Goal: Task Accomplishment & Management: Use online tool/utility

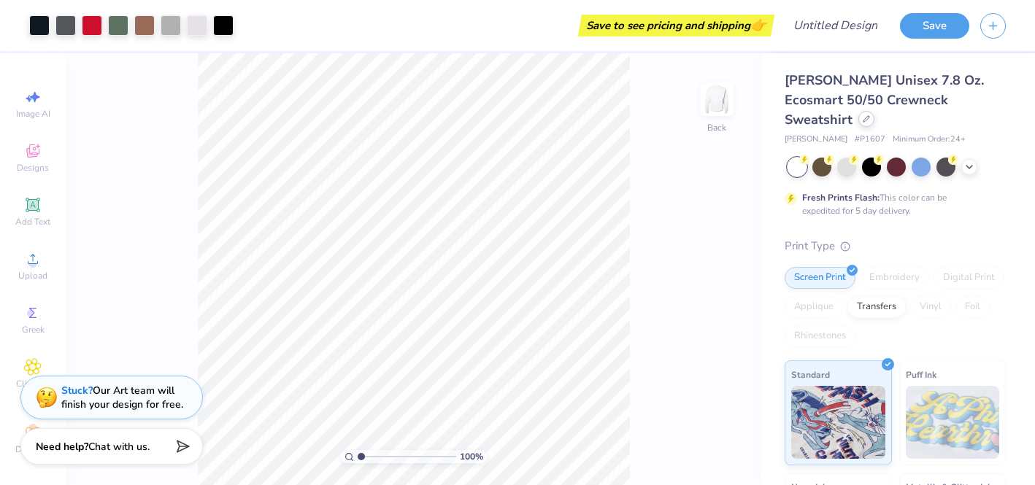
click at [874, 111] on div at bounding box center [866, 119] width 16 height 16
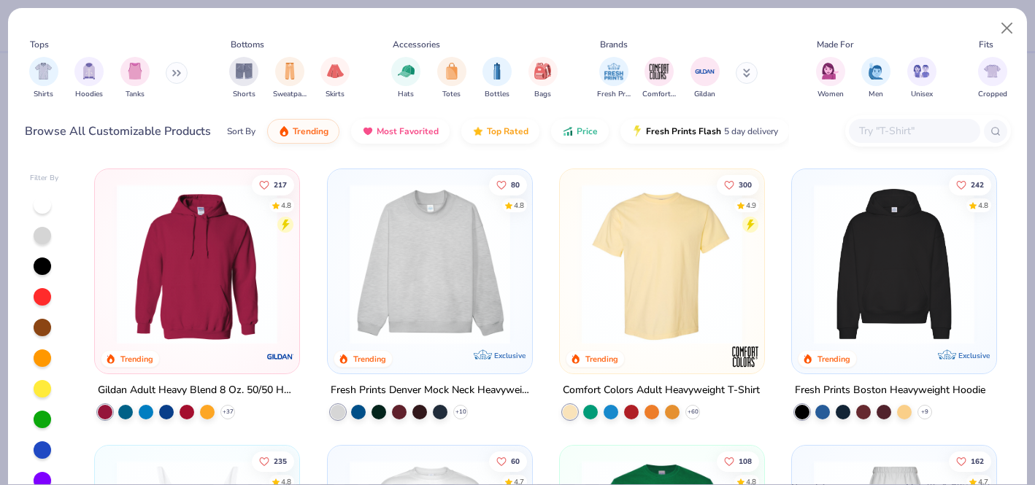
click at [516, 75] on div "Hats Totes Bottles Bags" at bounding box center [474, 78] width 175 height 54
click at [490, 78] on div "filter for Bottles" at bounding box center [496, 71] width 29 height 29
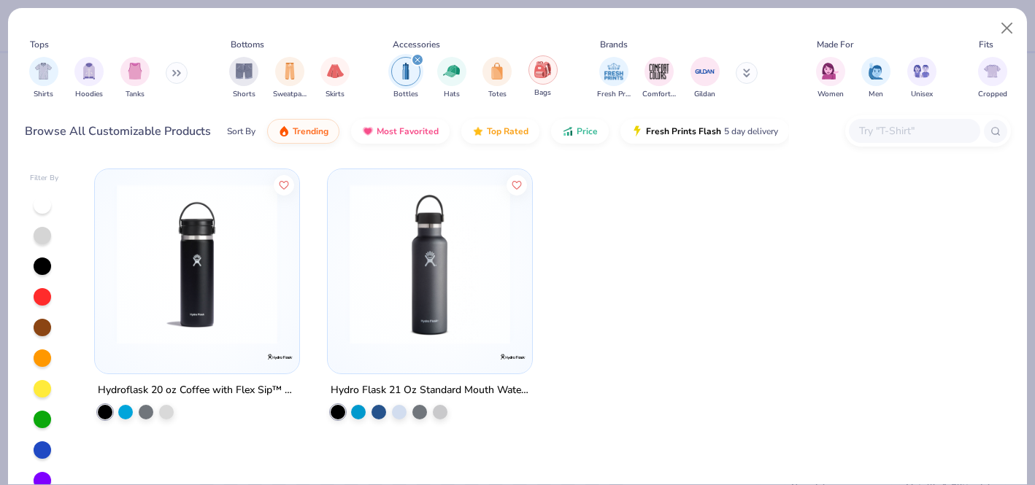
click at [540, 79] on div "filter for Bags" at bounding box center [542, 69] width 29 height 29
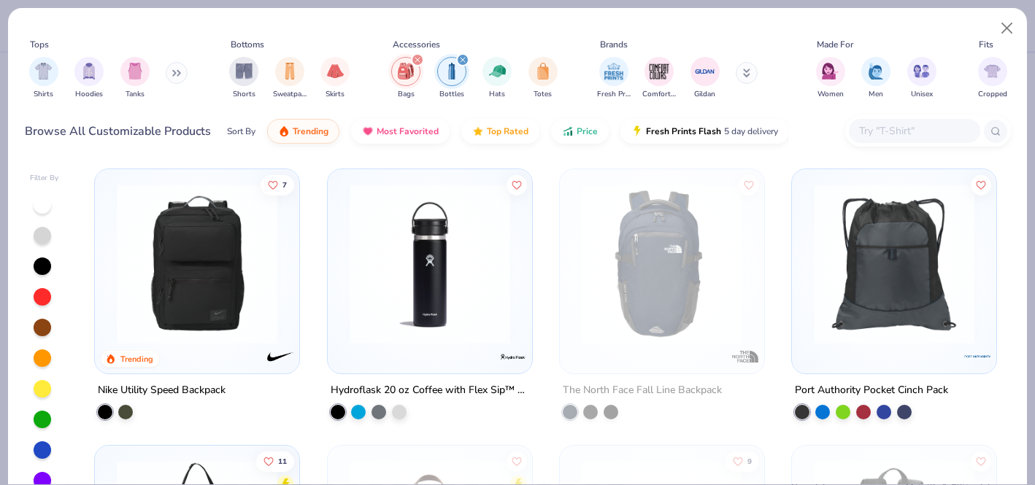
click at [463, 56] on div "filter for Bottles" at bounding box center [462, 59] width 13 height 13
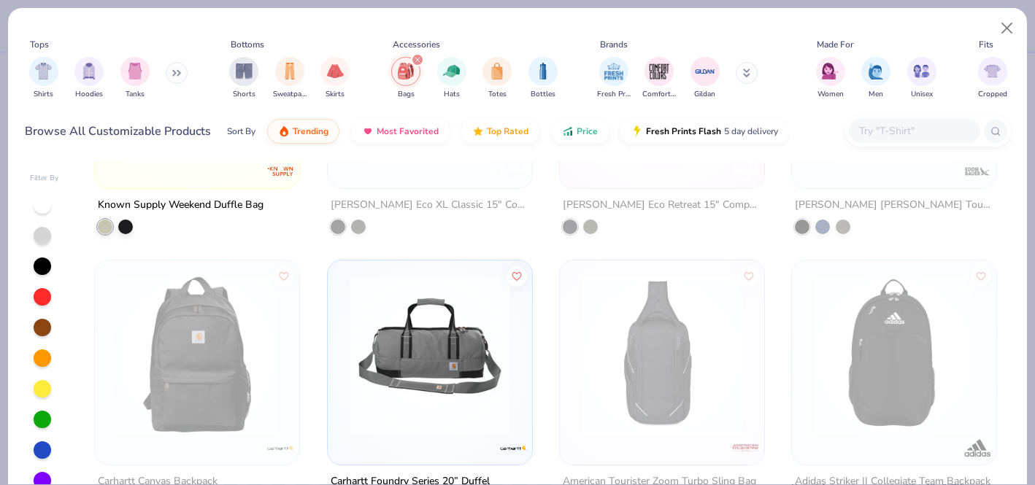
scroll to position [50, 0]
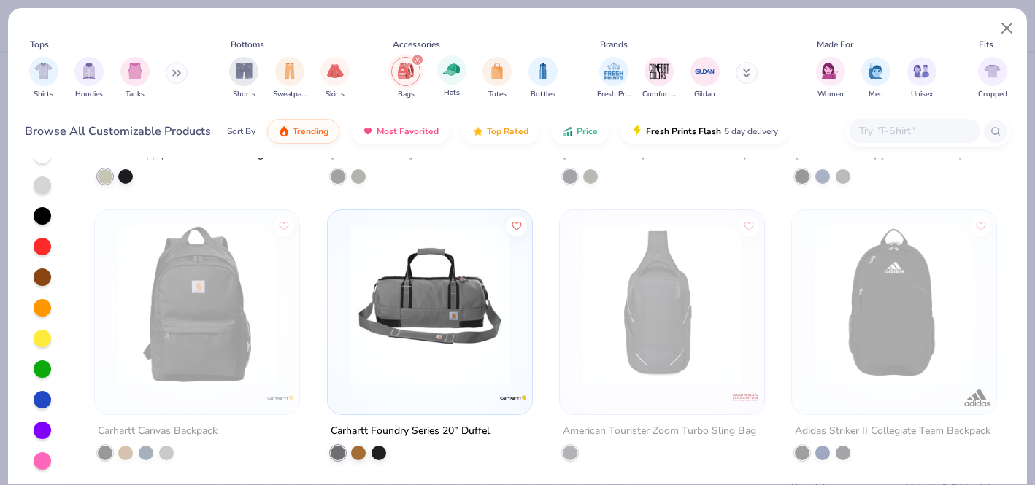
click at [415, 58] on icon "filter for Bags" at bounding box center [417, 60] width 4 height 4
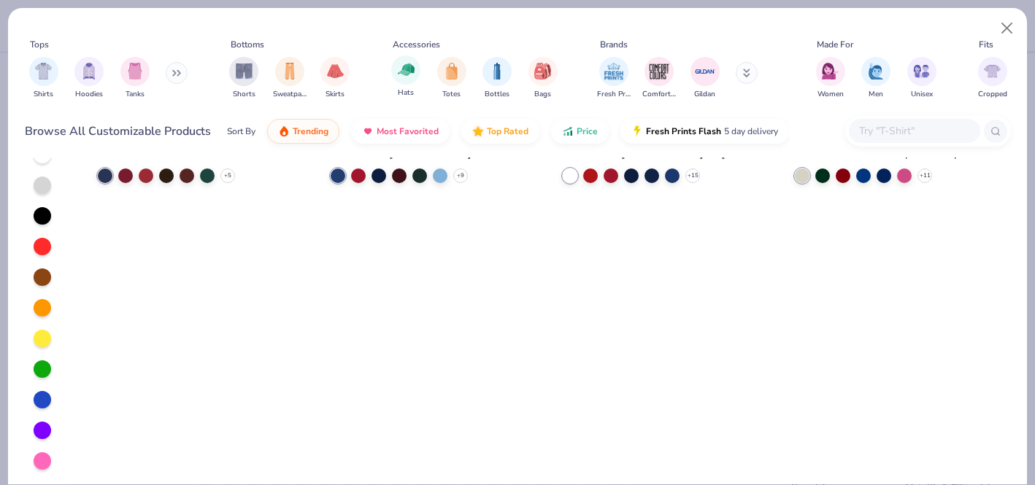
scroll to position [1292, 0]
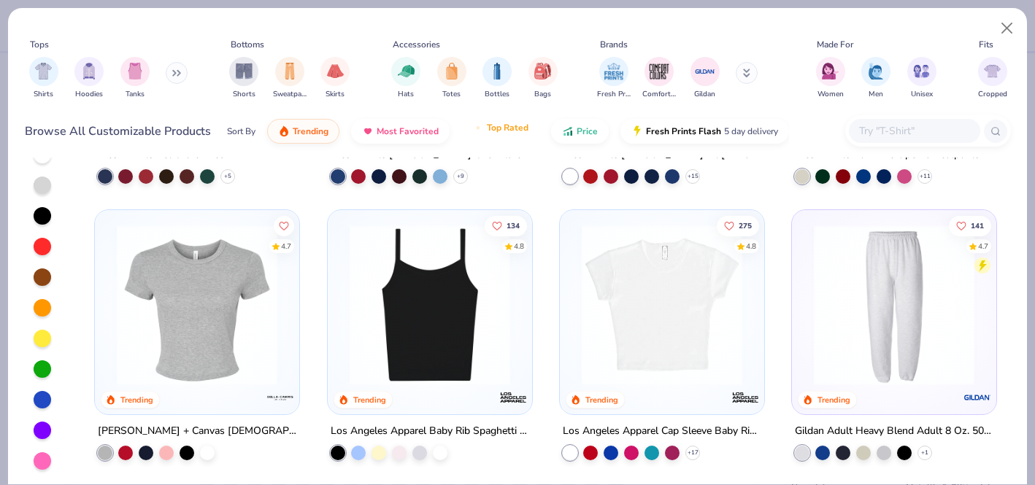
click at [498, 135] on button "Top Rated" at bounding box center [500, 127] width 78 height 25
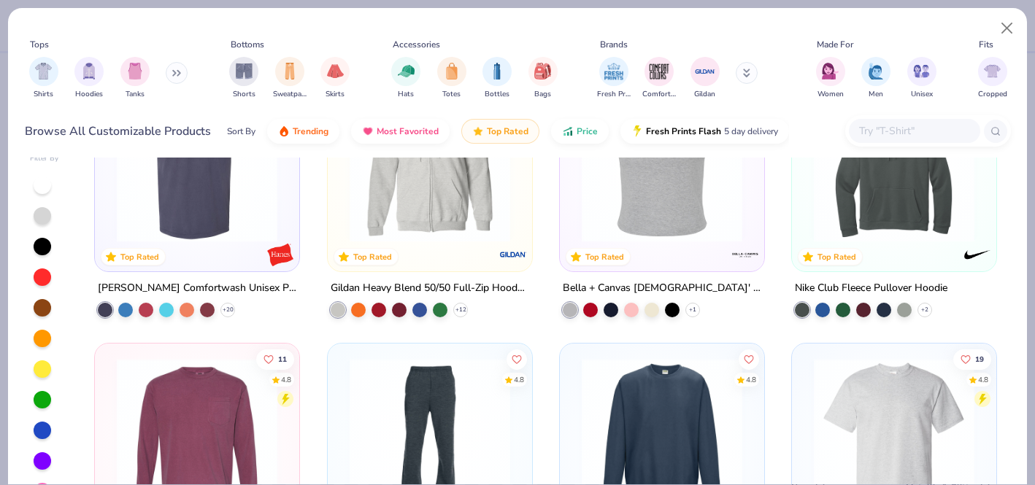
scroll to position [4542, 0]
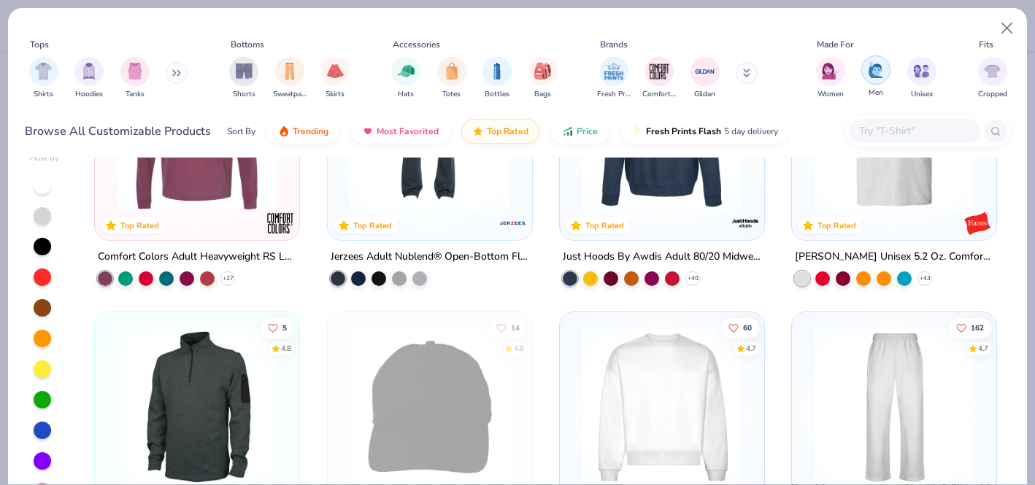
click at [879, 78] on img "filter for Men" at bounding box center [876, 69] width 16 height 17
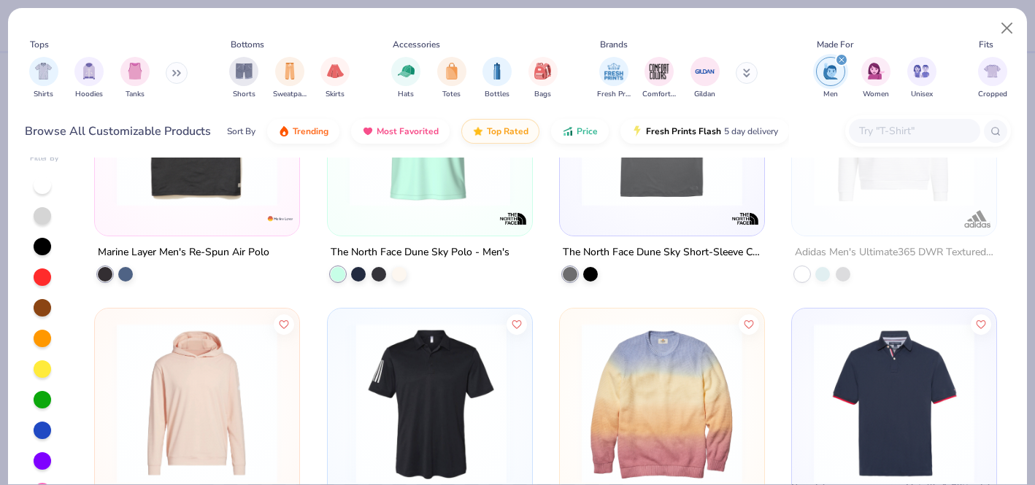
scroll to position [4046, 0]
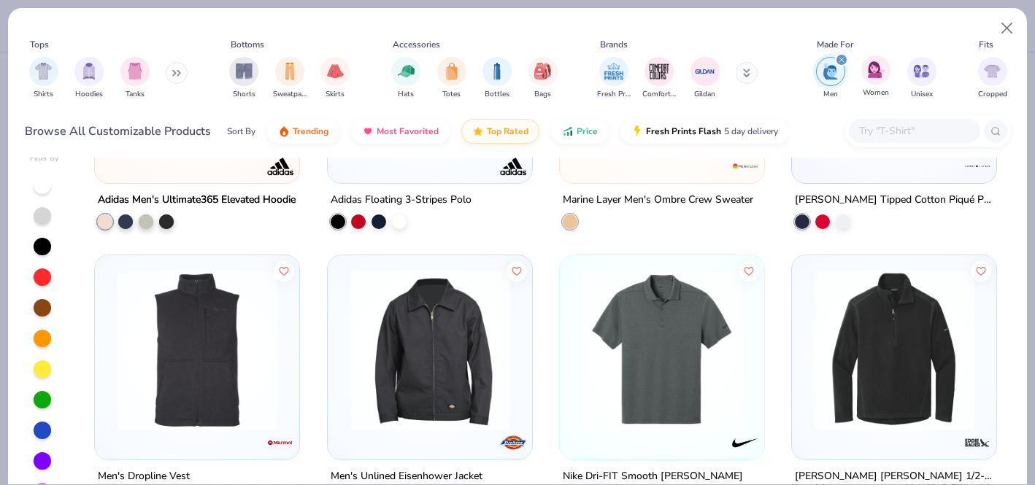
click at [842, 60] on icon "filter for Men" at bounding box center [842, 60] width 6 height 6
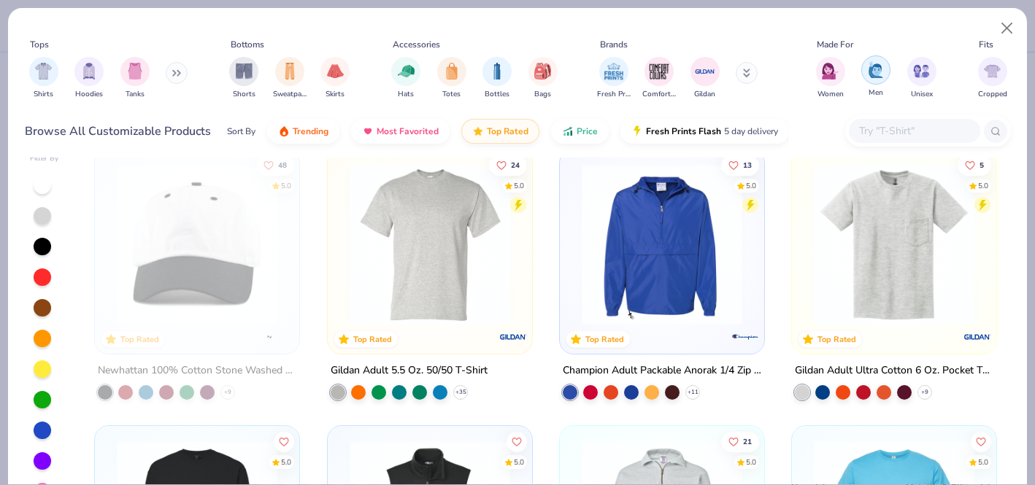
click at [922, 74] on img "filter for Unisex" at bounding box center [921, 71] width 17 height 17
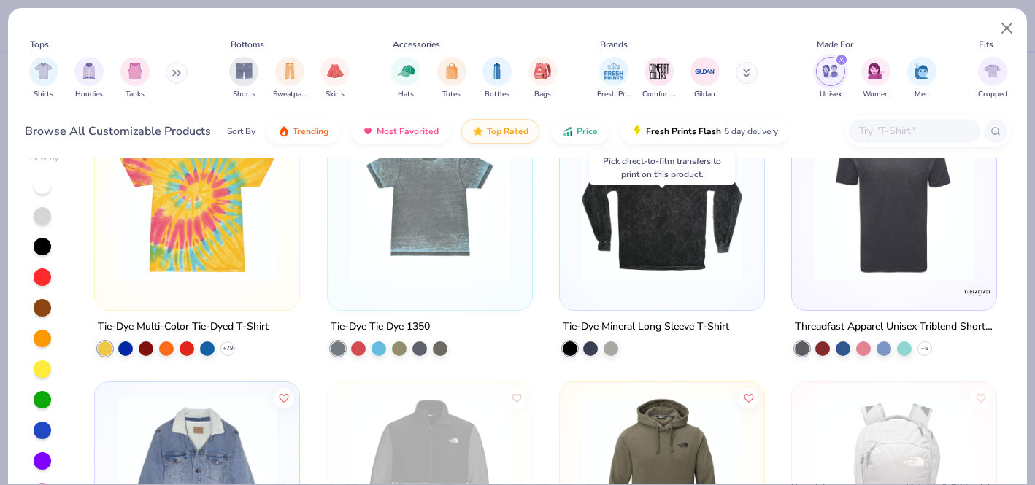
scroll to position [22312, 0]
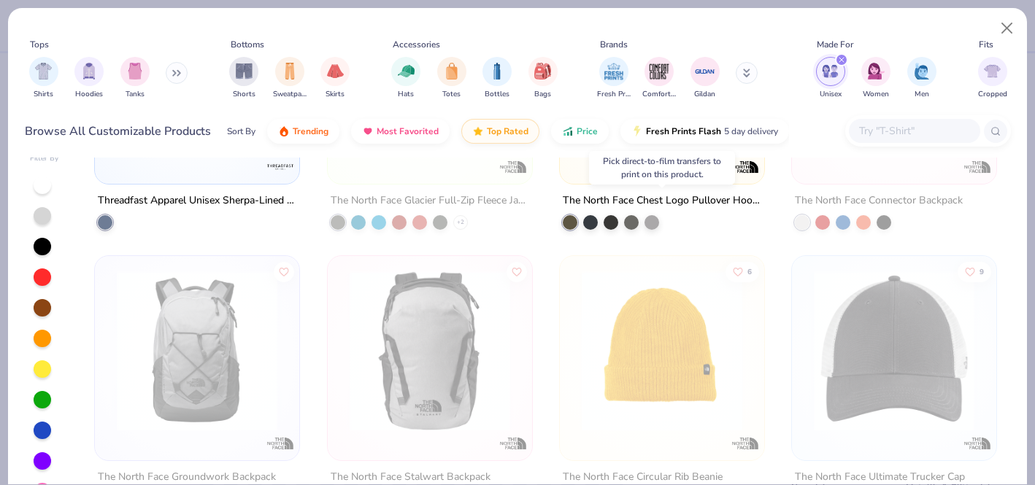
click at [888, 130] on input "text" at bounding box center [914, 131] width 112 height 17
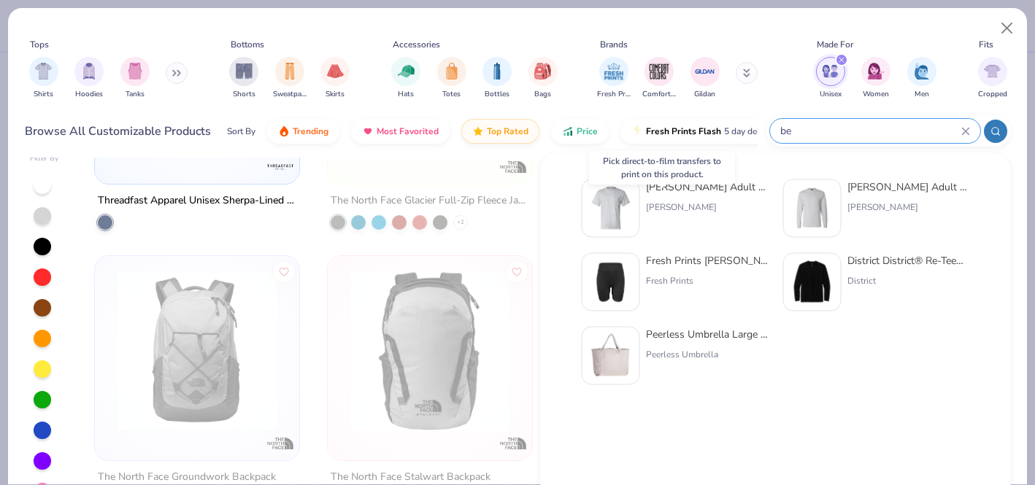
type input "b"
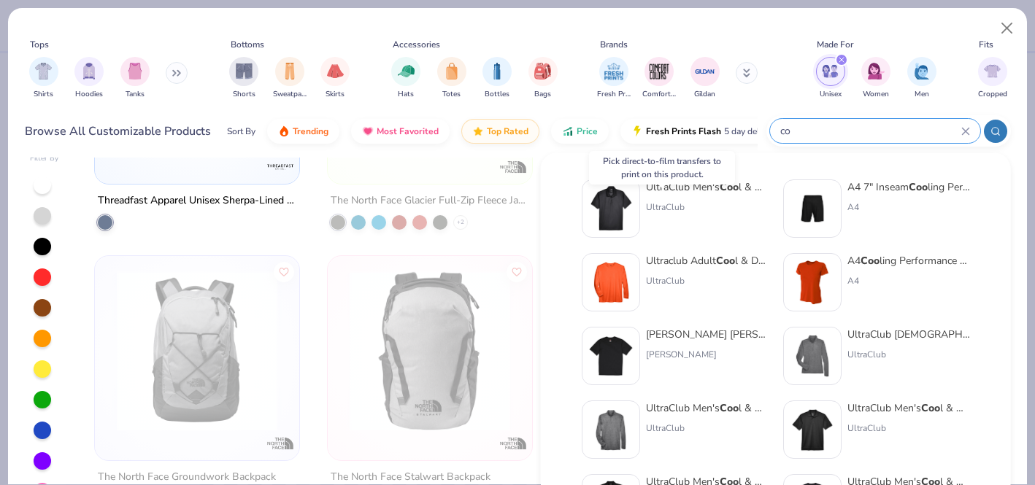
type input "c"
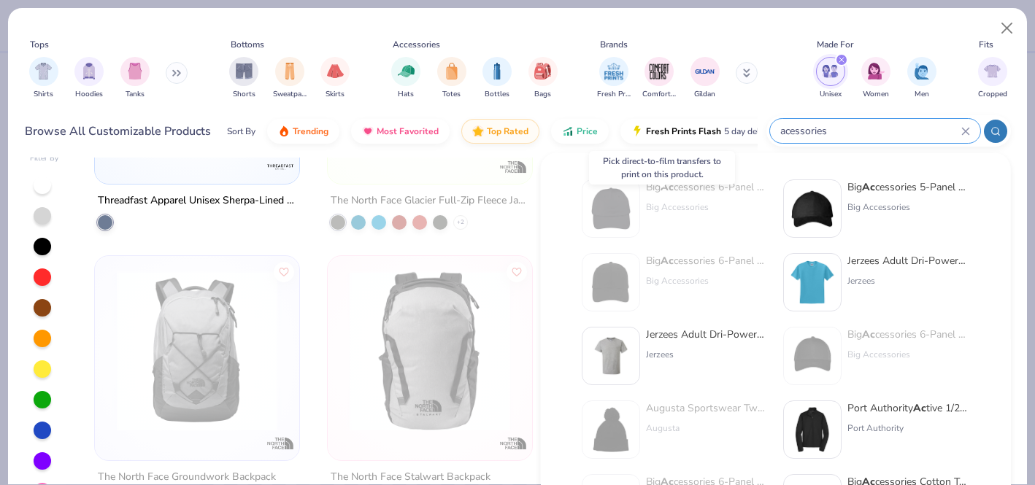
type input "acessories"
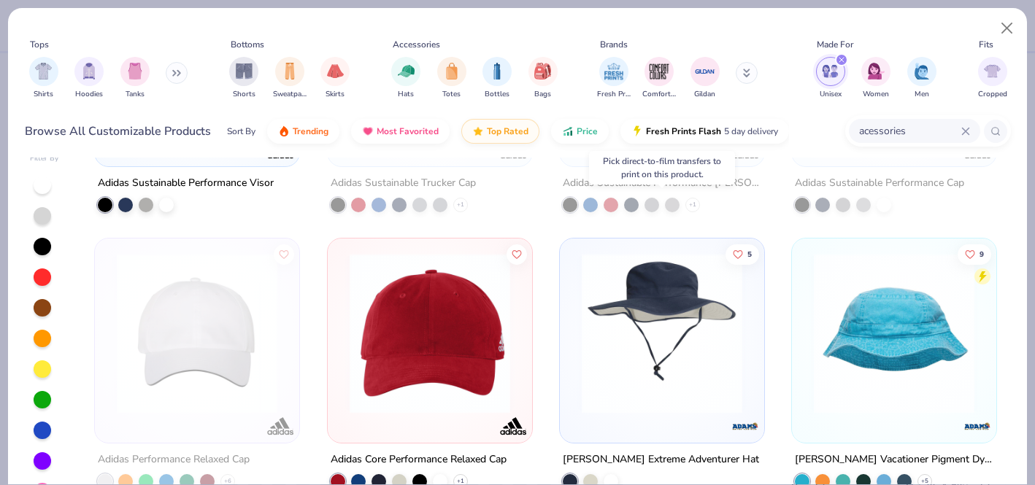
scroll to position [10980, 0]
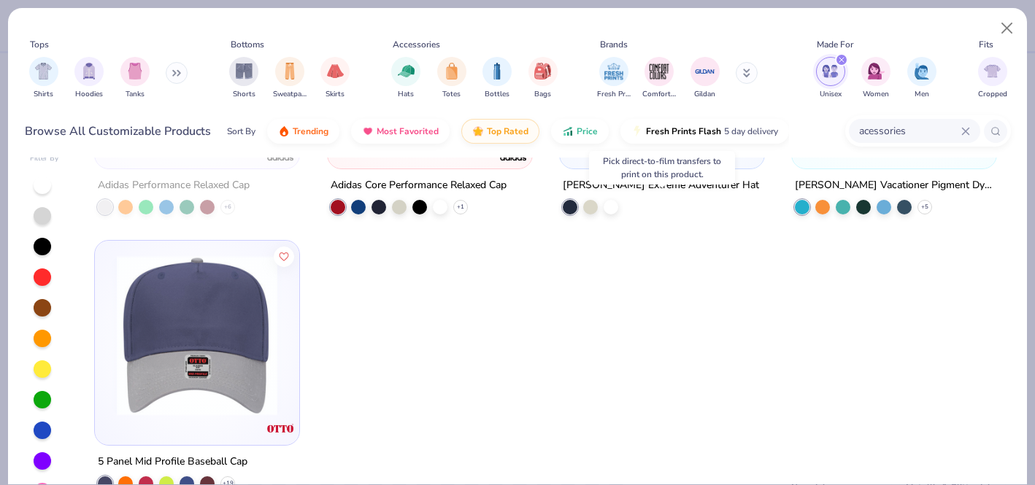
click at [150, 307] on img at bounding box center [196, 335] width 175 height 161
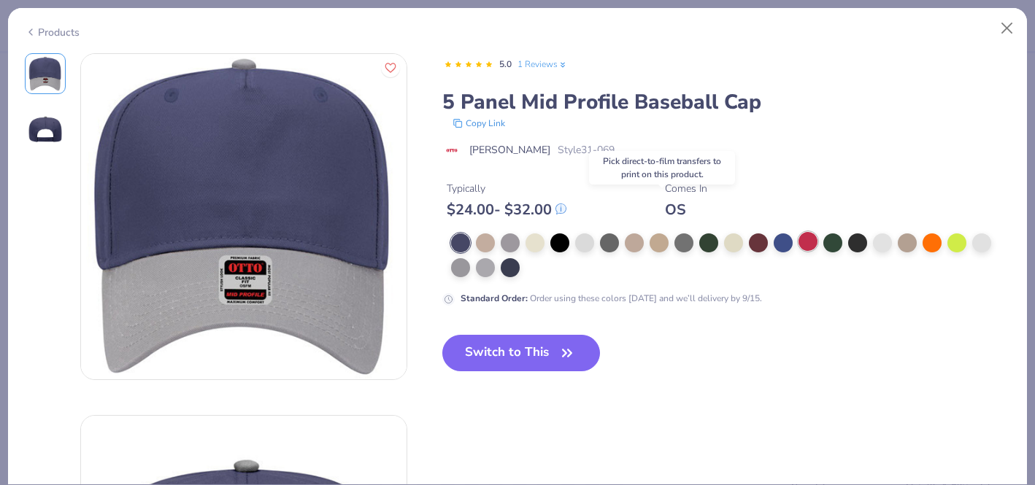
click at [804, 237] on div at bounding box center [807, 241] width 19 height 19
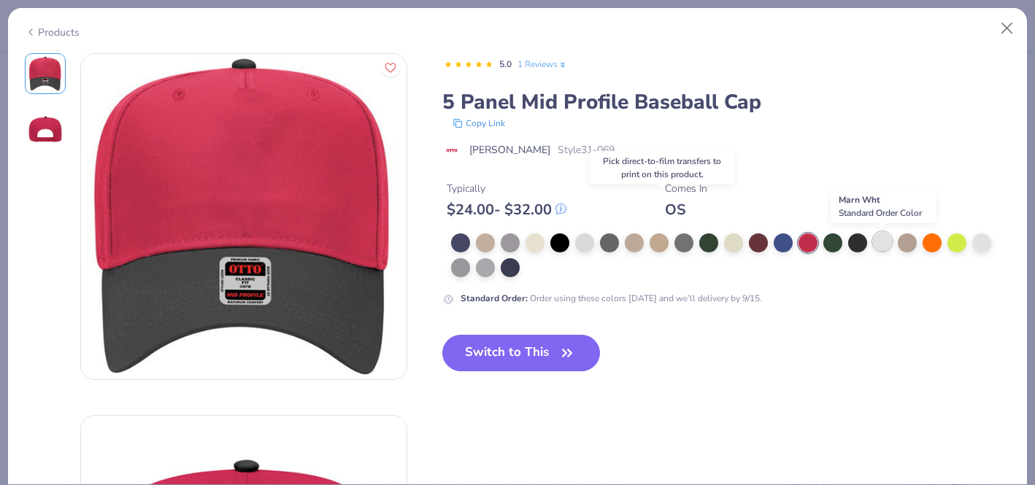
click at [891, 247] on div at bounding box center [882, 241] width 19 height 19
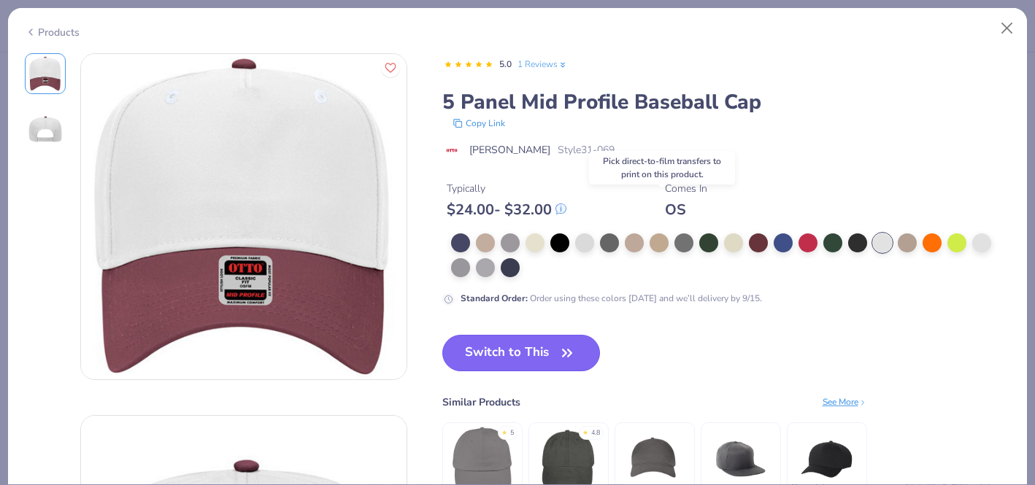
click at [524, 362] on button "Switch to This" at bounding box center [521, 353] width 158 height 36
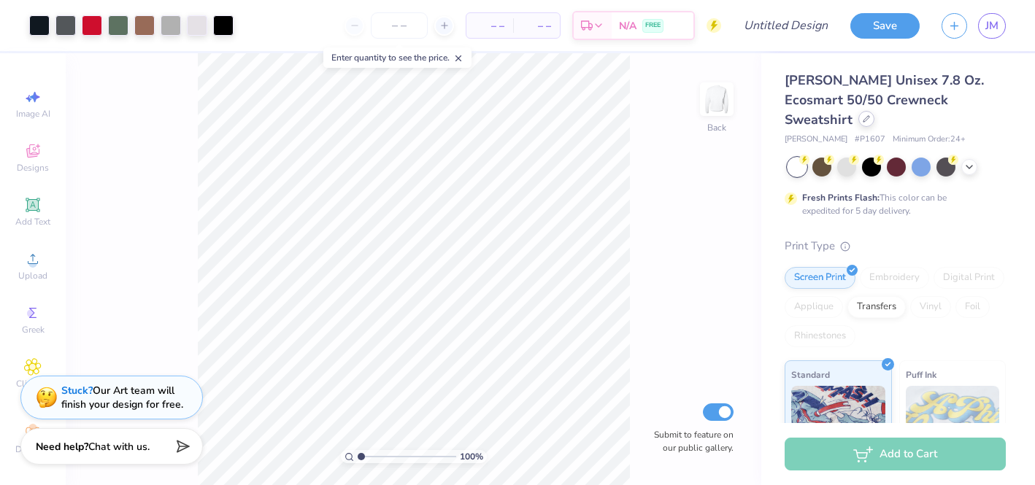
click at [874, 111] on div at bounding box center [866, 119] width 16 height 16
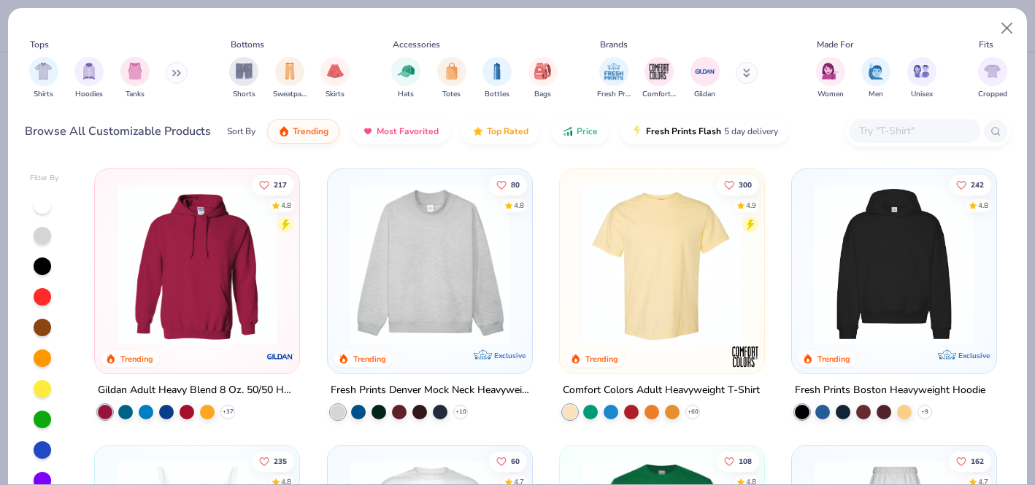
click at [750, 77] on button at bounding box center [747, 73] width 22 height 22
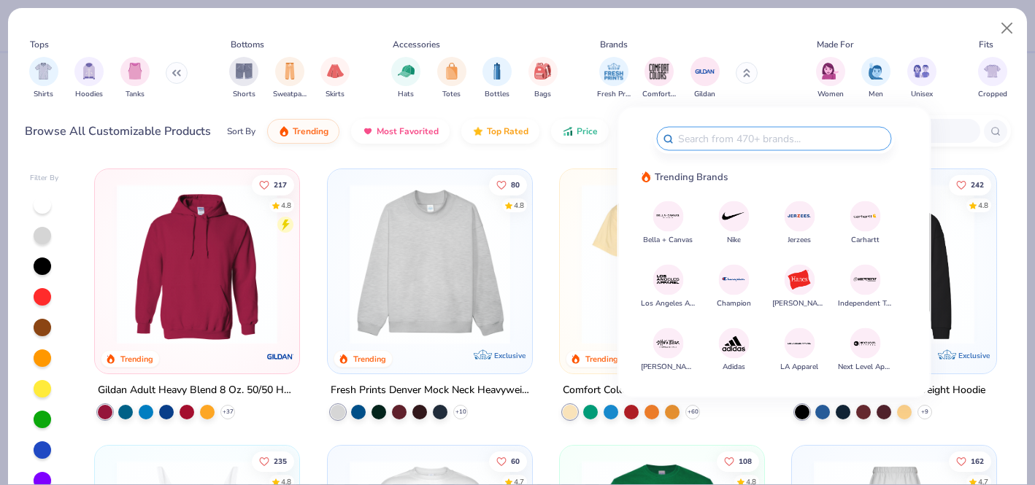
click at [592, 26] on div "Tops Shirts Hoodies Tanks Bottoms Shorts Sweatpants Skirts Accessories Hats Tot…" at bounding box center [518, 68] width 986 height 86
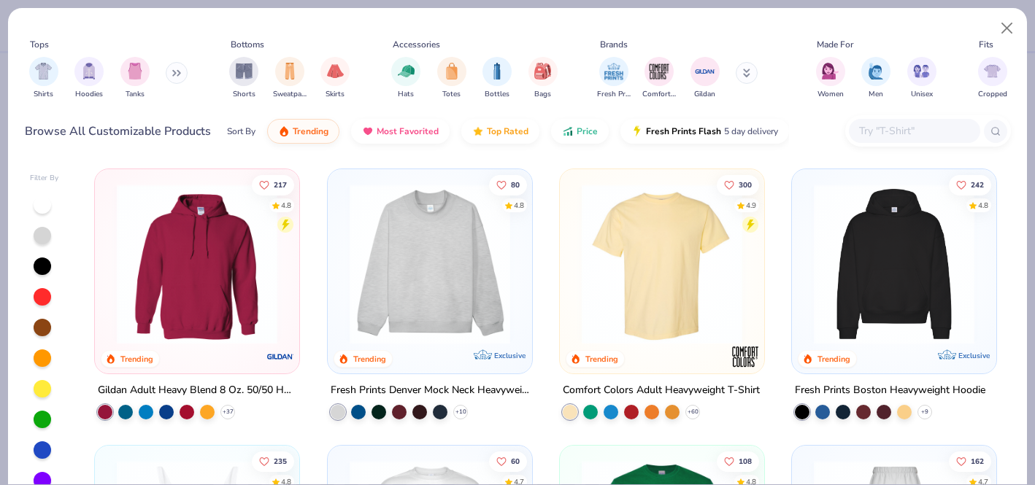
click at [882, 130] on input "text" at bounding box center [914, 131] width 112 height 17
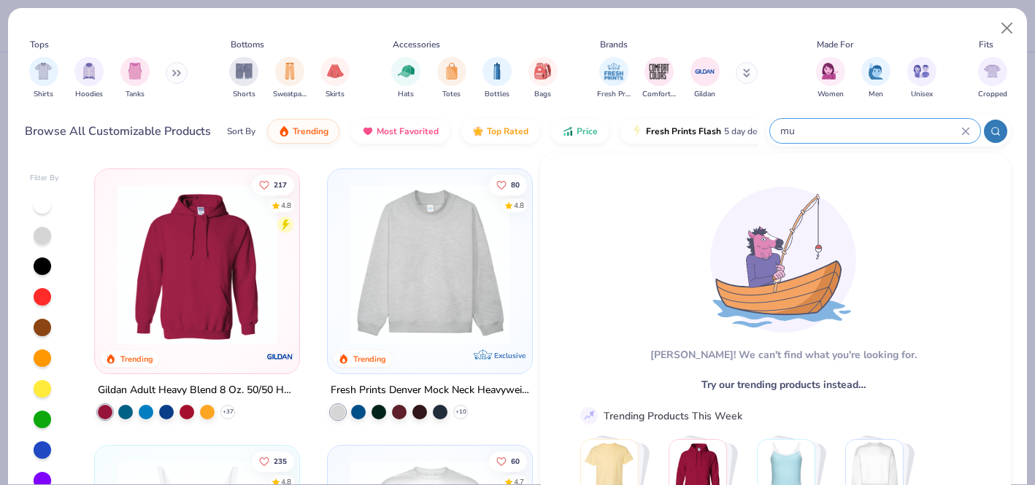
type input "m"
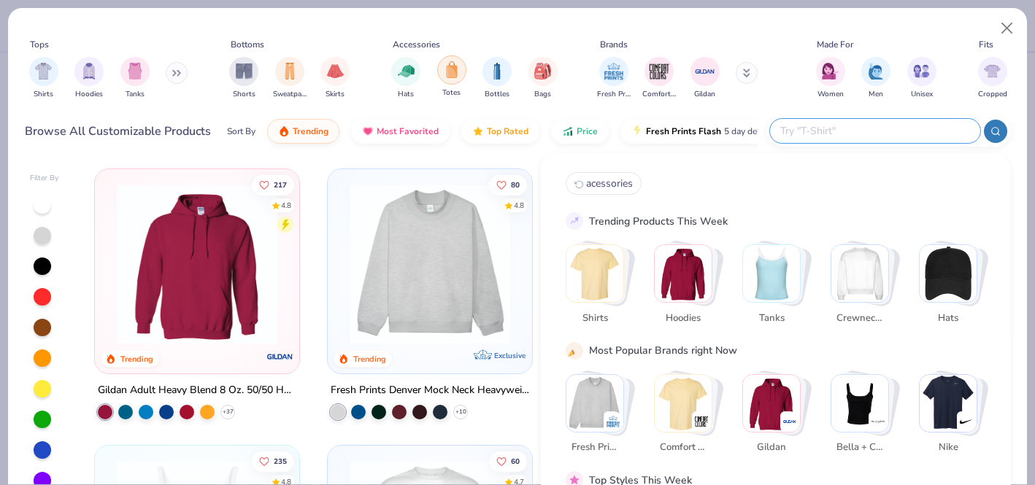
click at [451, 69] on img "filter for Totes" at bounding box center [452, 69] width 16 height 17
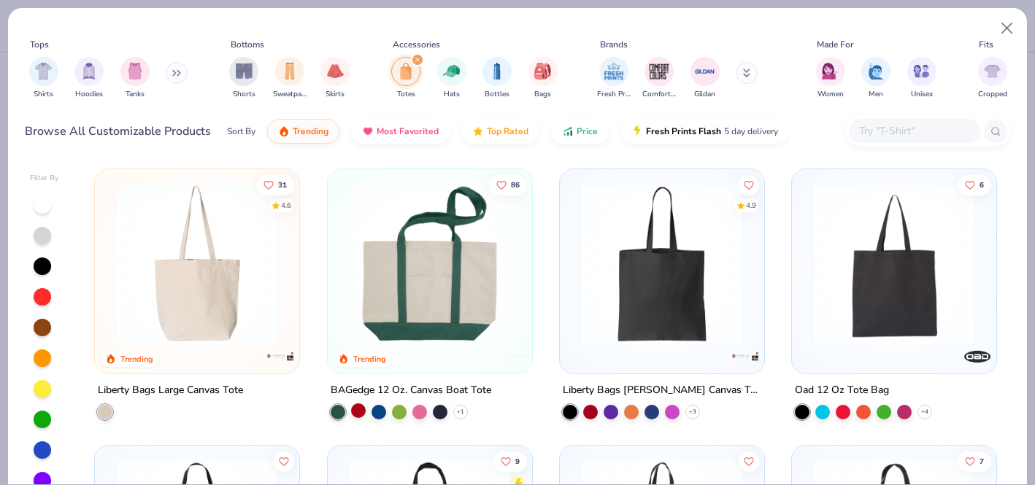
click at [361, 406] on div at bounding box center [358, 411] width 15 height 15
click at [462, 276] on img at bounding box center [429, 264] width 175 height 161
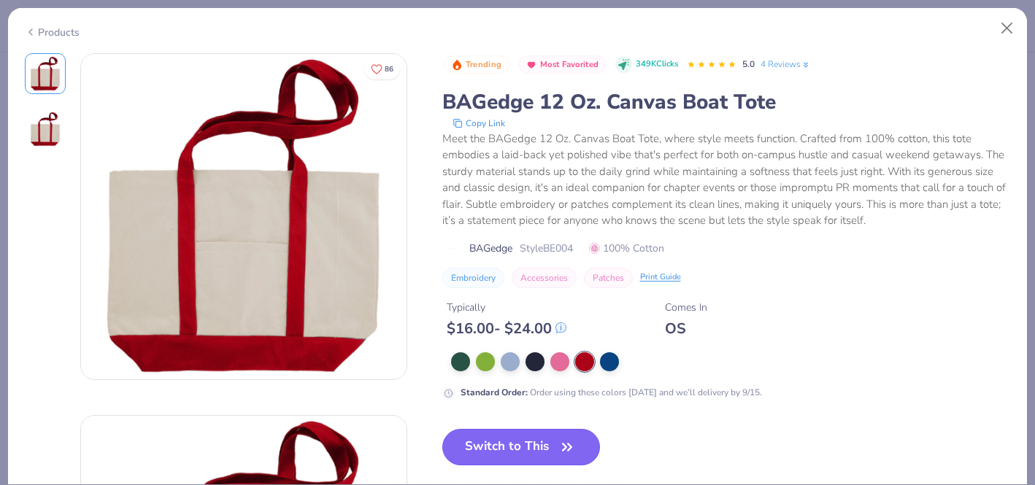
click at [504, 445] on button "Switch to This" at bounding box center [521, 447] width 158 height 36
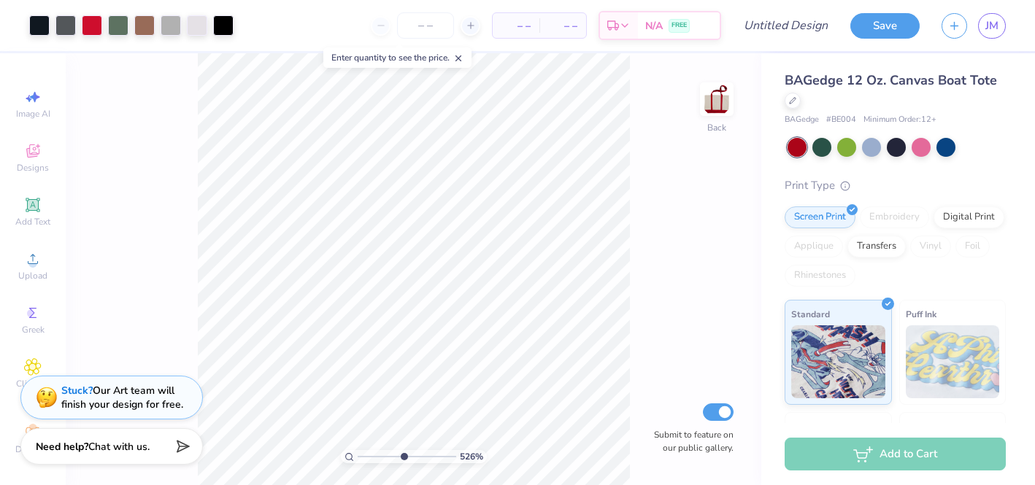
drag, startPoint x: 362, startPoint y: 457, endPoint x: 402, endPoint y: 466, distance: 41.2
type input "5.26"
click at [402, 463] on input "range" at bounding box center [407, 456] width 99 height 13
click at [431, 39] on div "– – Per Item – – Total Est. Delivery N/A FREE" at bounding box center [482, 25] width 477 height 51
click at [431, 32] on input "number" at bounding box center [425, 25] width 57 height 26
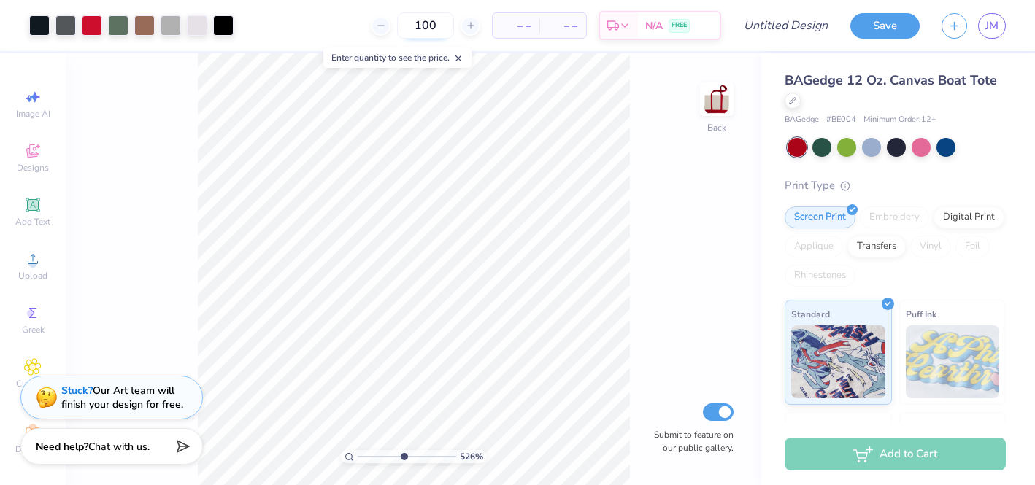
type input "100"
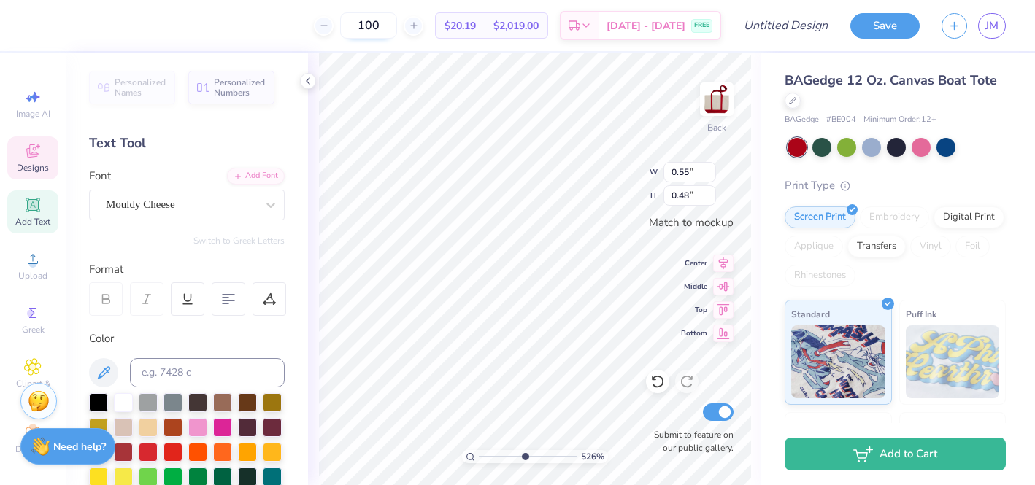
type textarea "S"
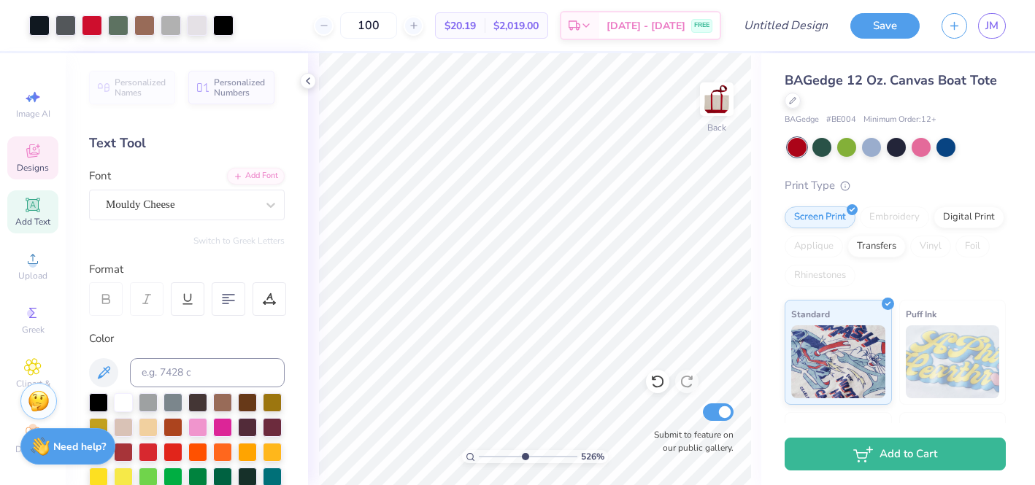
click at [37, 162] on span "Designs" at bounding box center [33, 168] width 32 height 12
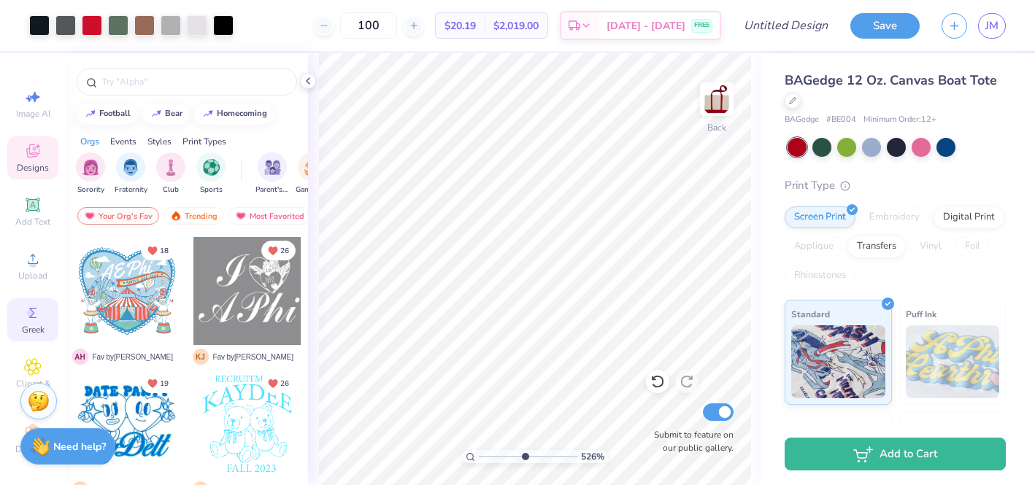
click at [19, 322] on div "Greek" at bounding box center [32, 319] width 51 height 43
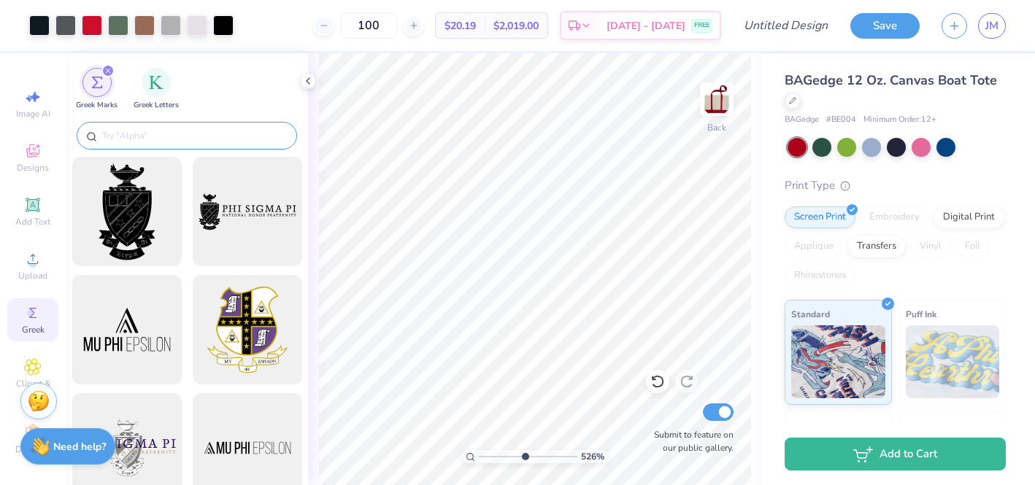
click at [199, 131] on input "text" at bounding box center [194, 135] width 187 height 15
click at [197, 132] on input "text" at bounding box center [194, 135] width 187 height 15
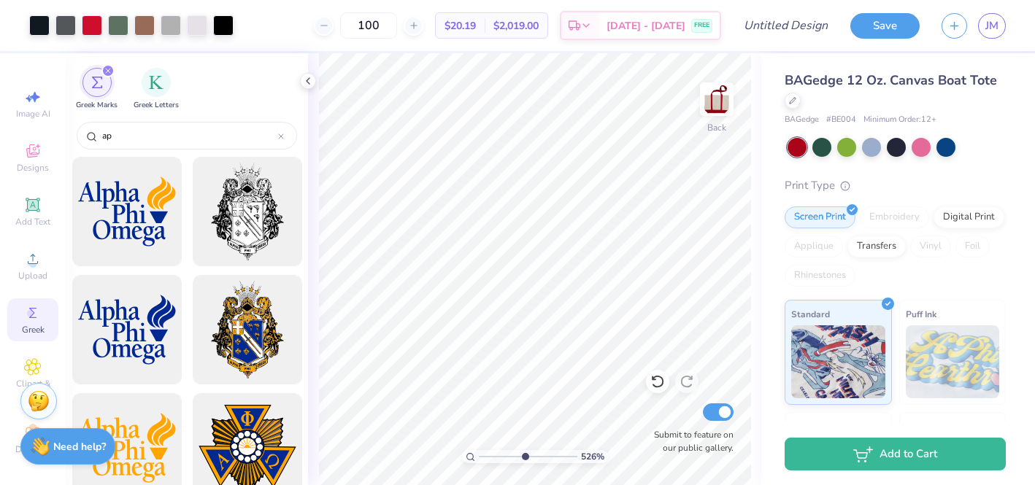
type input "a"
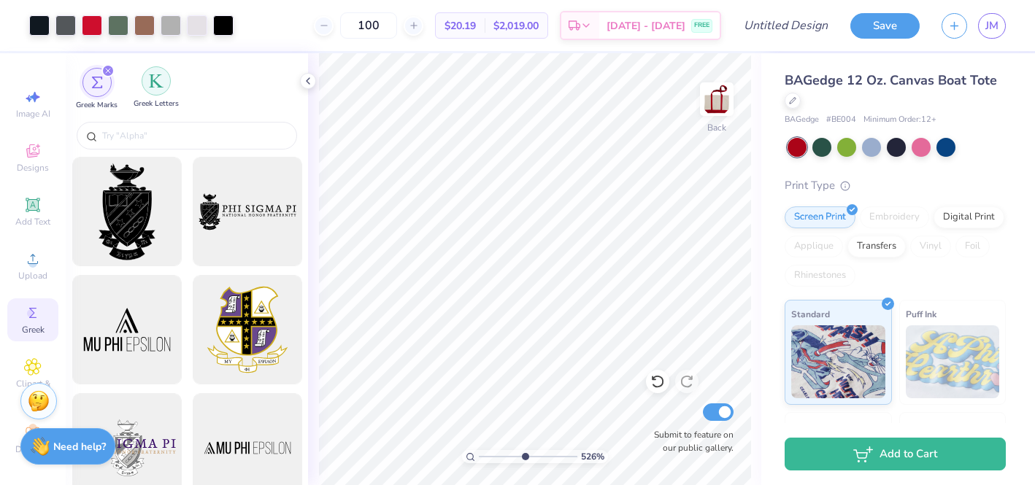
click at [158, 93] on div "filter for Greek Letters" at bounding box center [156, 80] width 29 height 29
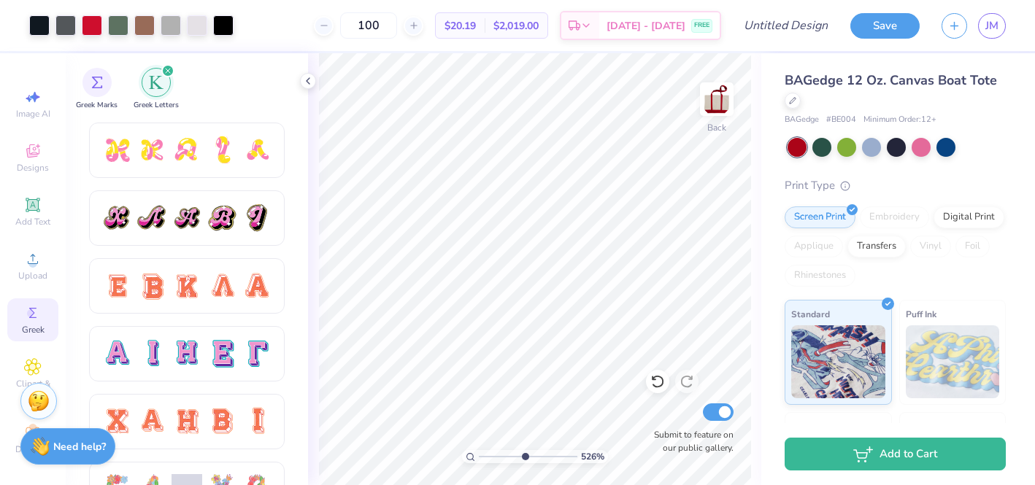
scroll to position [811, 0]
click at [163, 413] on div at bounding box center [151, 421] width 31 height 31
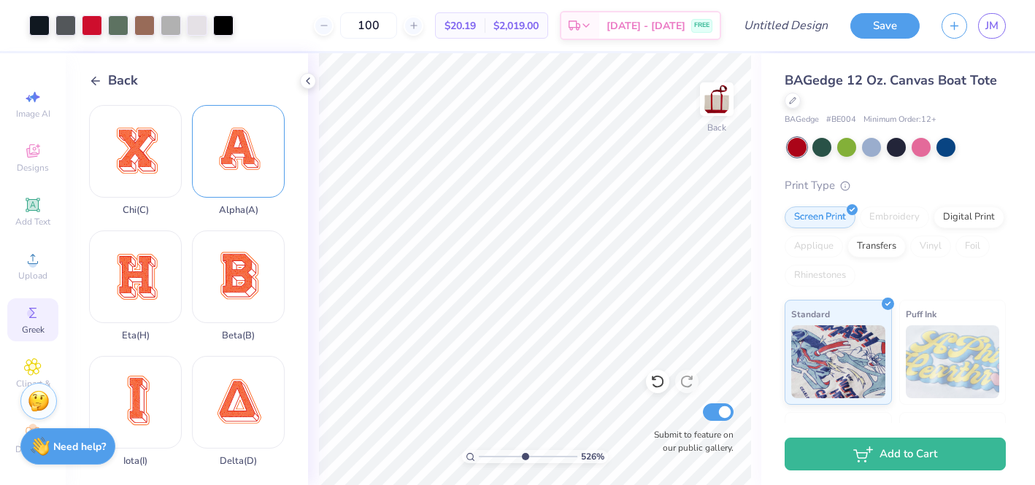
click at [235, 172] on div "Alpha ( A )" at bounding box center [238, 160] width 93 height 111
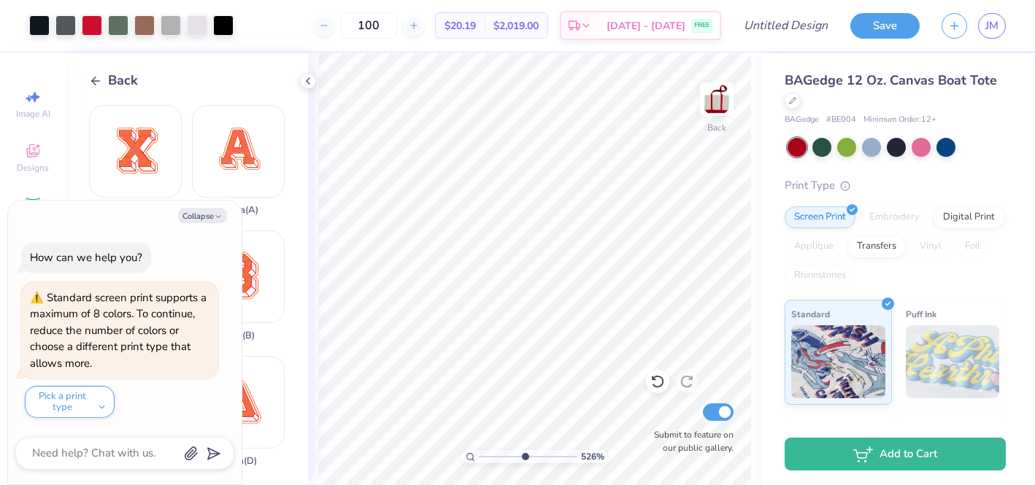
click at [112, 79] on span "Back" at bounding box center [123, 81] width 30 height 20
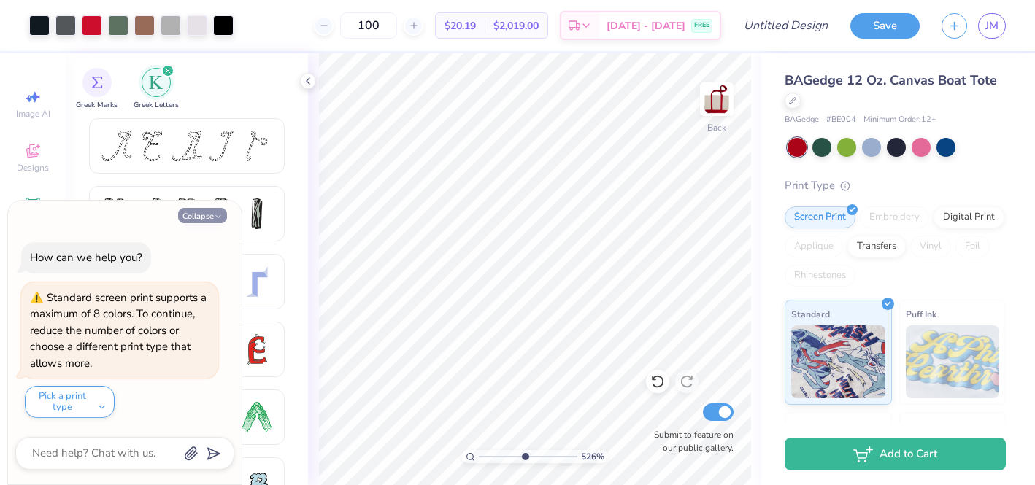
click at [205, 214] on button "Collapse" at bounding box center [202, 215] width 49 height 15
type textarea "x"
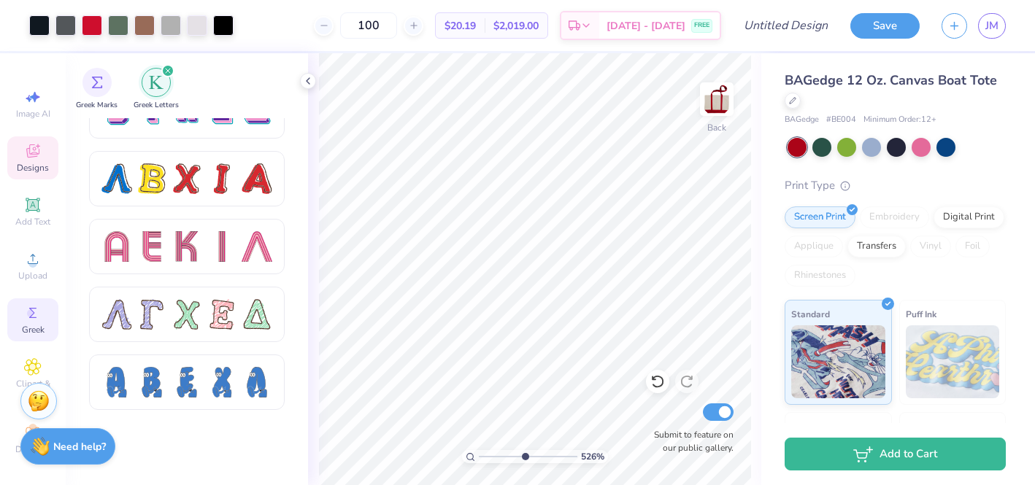
scroll to position [1072, 0]
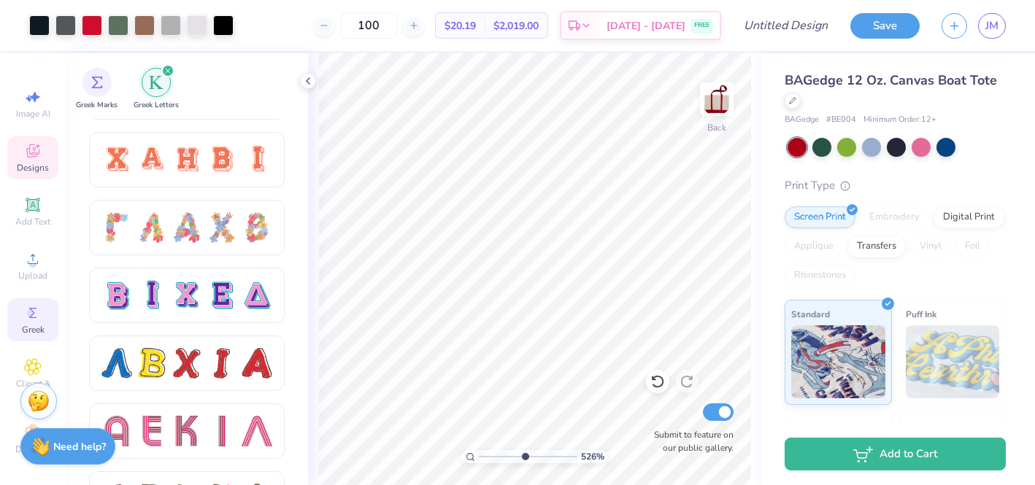
click at [17, 166] on span "Designs" at bounding box center [33, 168] width 32 height 12
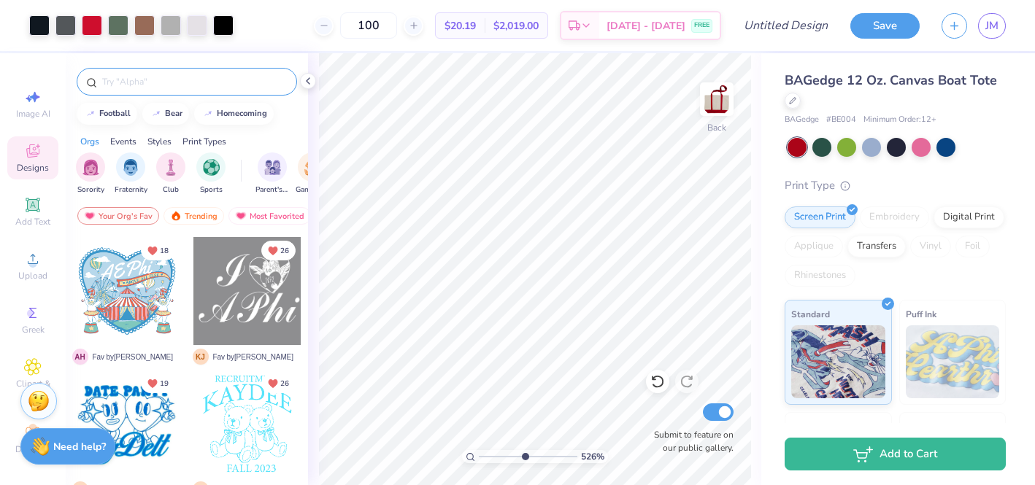
click at [175, 80] on input "text" at bounding box center [194, 81] width 187 height 15
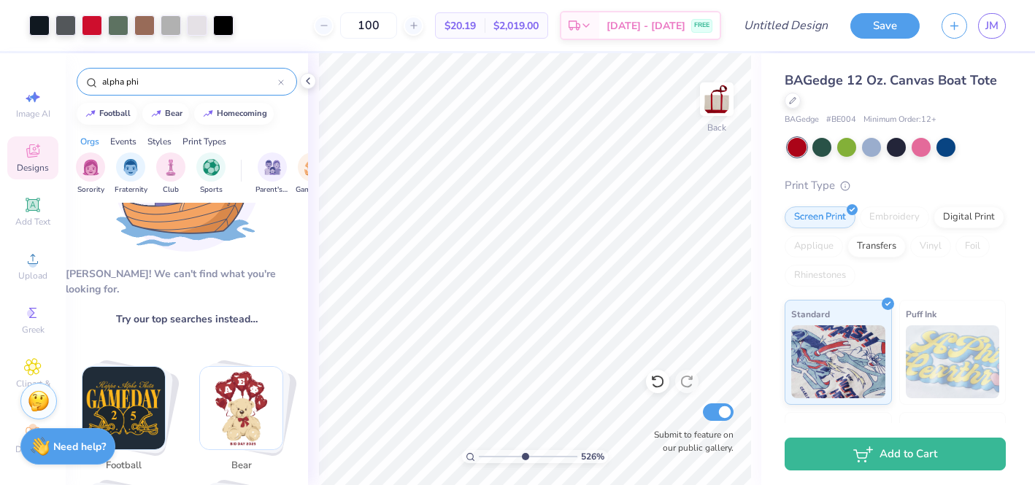
scroll to position [253, 0]
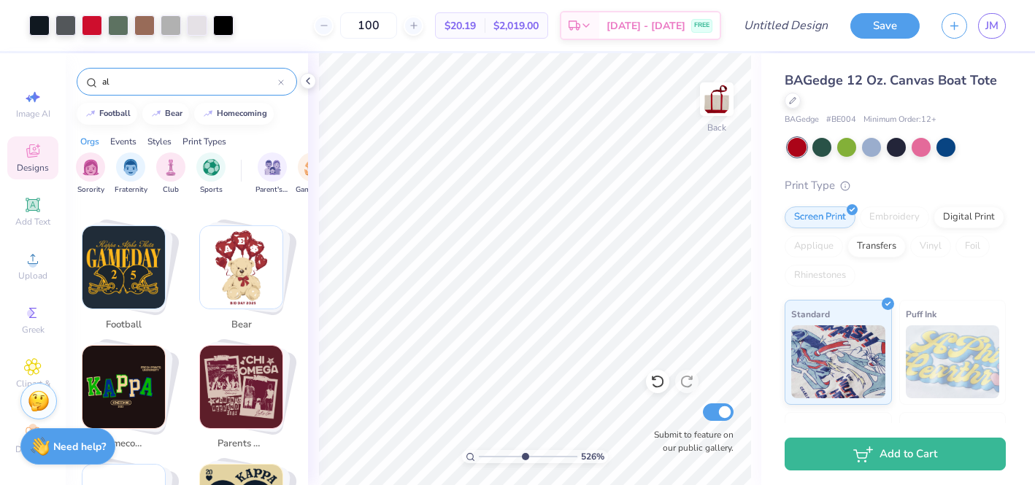
type input "a"
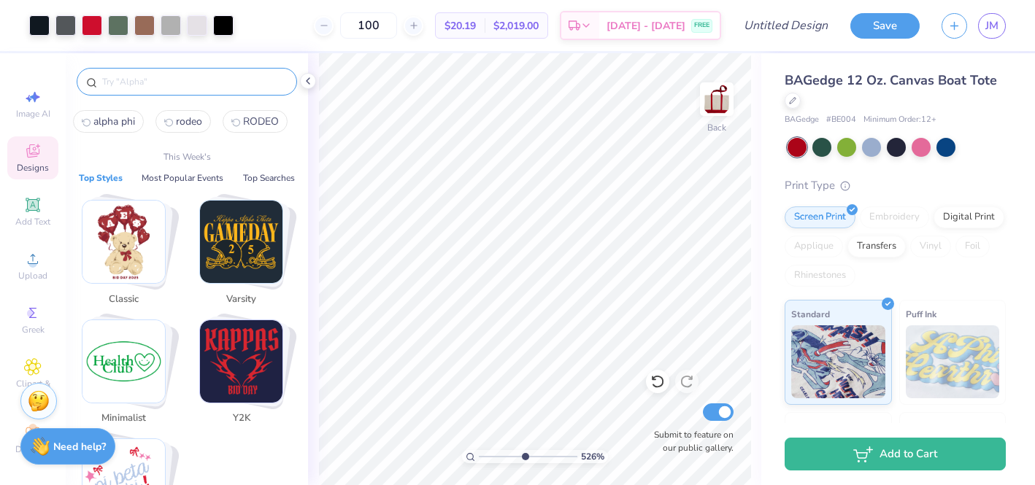
click at [42, 156] on div "Designs" at bounding box center [32, 157] width 51 height 43
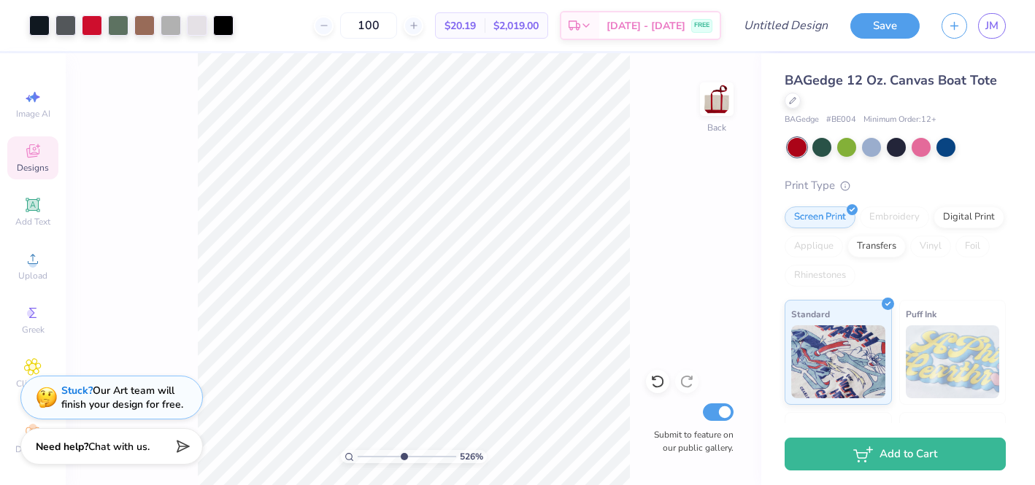
click at [42, 156] on div "Designs" at bounding box center [32, 157] width 51 height 43
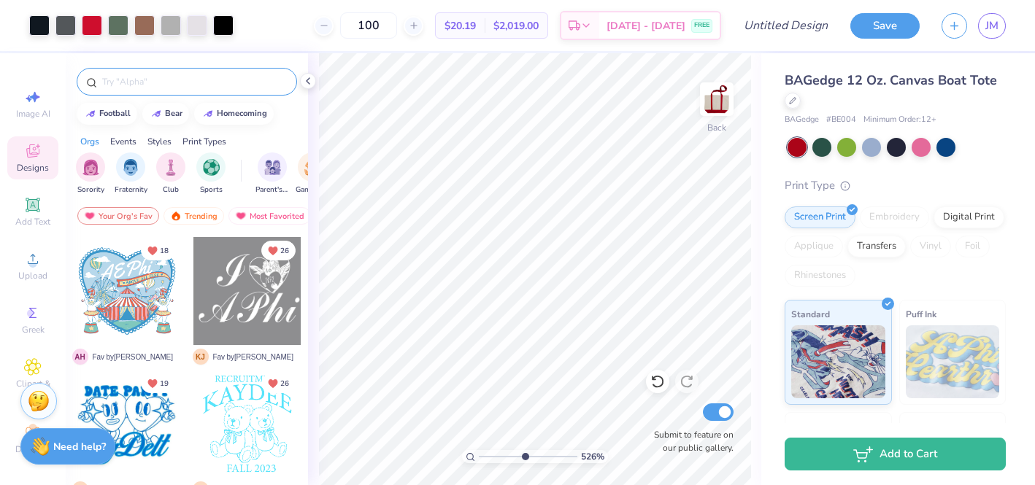
click at [124, 88] on input "text" at bounding box center [194, 81] width 187 height 15
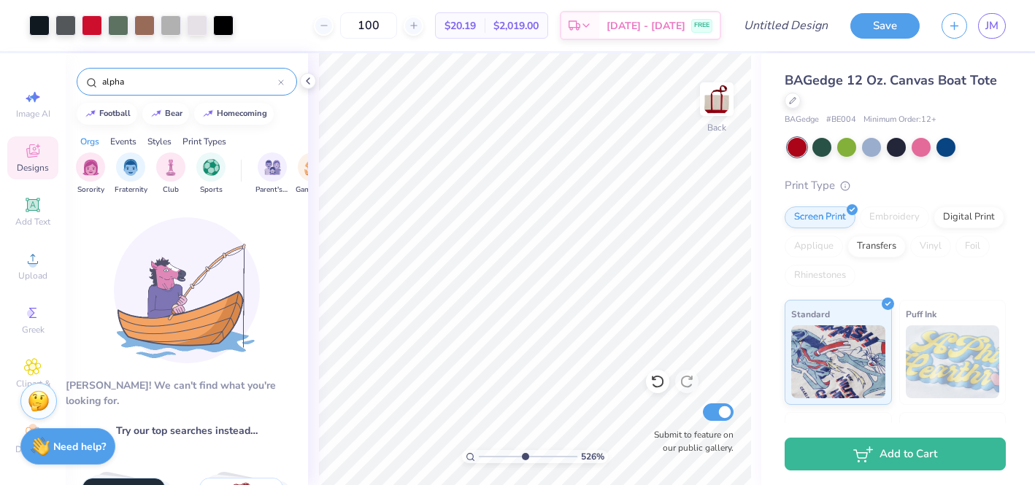
type input "alpha"
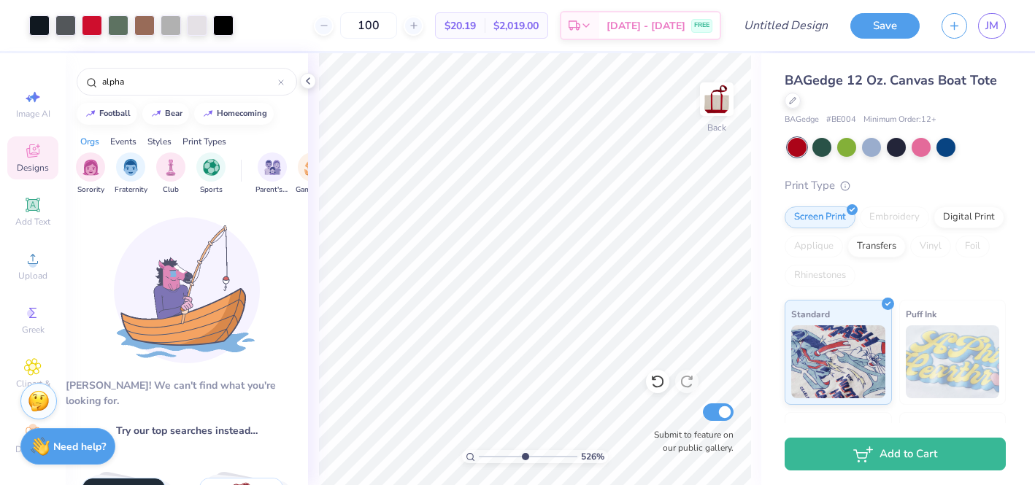
click at [90, 141] on div "Orgs" at bounding box center [89, 141] width 19 height 13
click at [90, 164] on img "filter for Sorority" at bounding box center [90, 166] width 17 height 17
click at [116, 79] on input "alpha" at bounding box center [189, 81] width 177 height 15
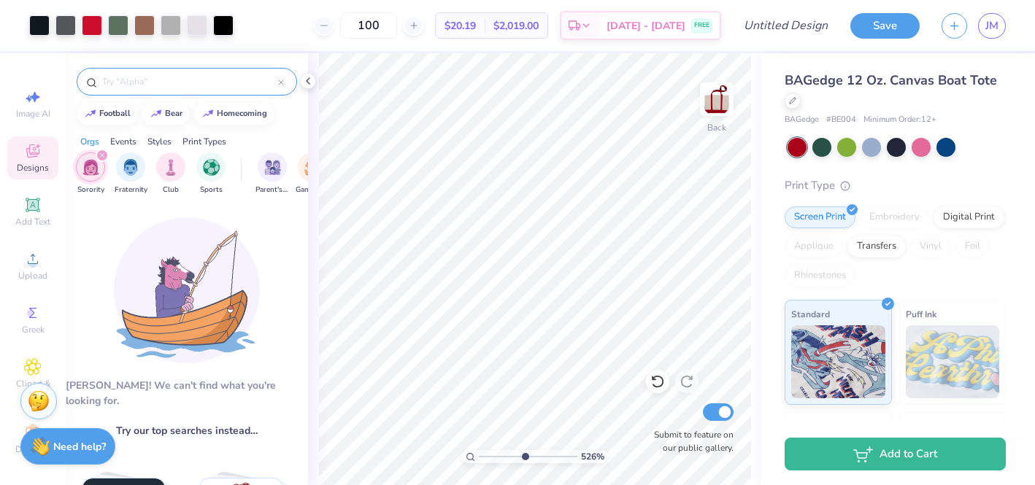
click at [115, 79] on input "text" at bounding box center [189, 81] width 177 height 15
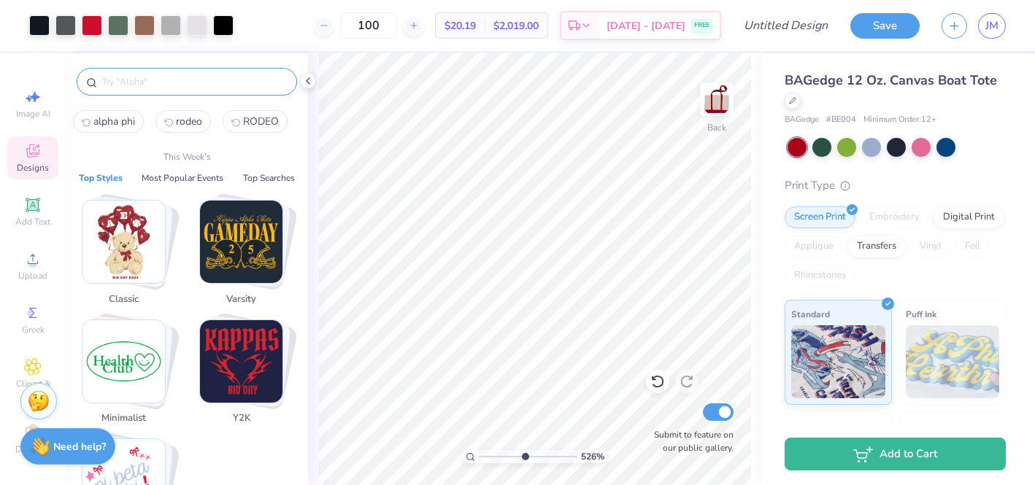
click at [111, 262] on img "Stack Card Button Classic" at bounding box center [123, 242] width 82 height 82
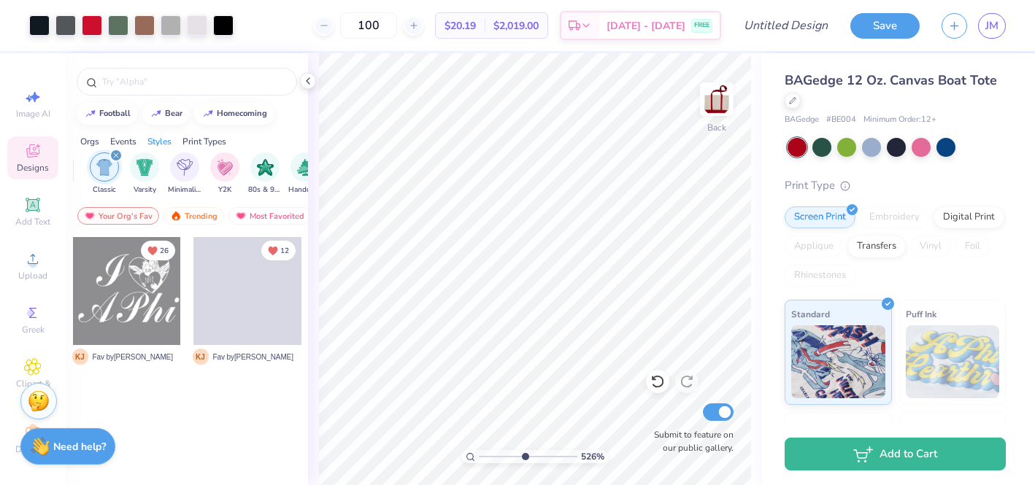
scroll to position [0, 765]
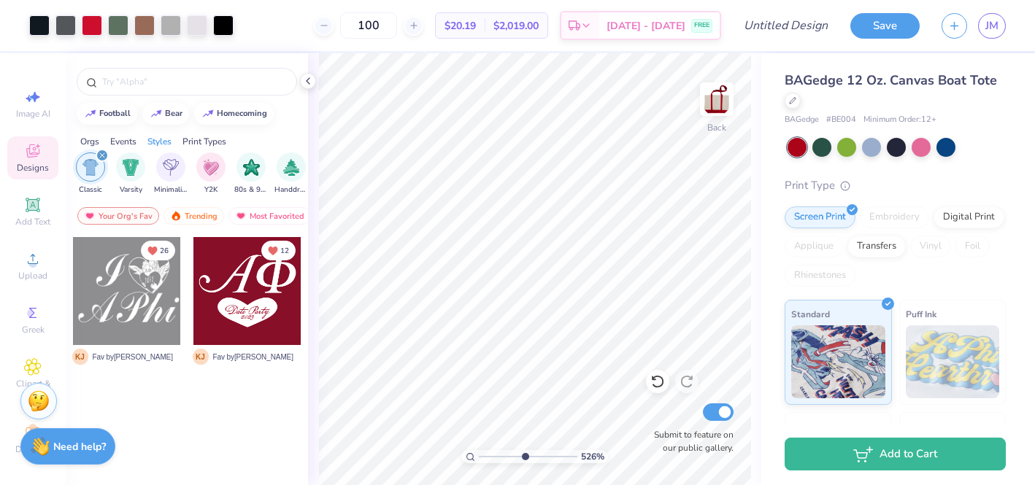
click at [246, 296] on div at bounding box center [247, 291] width 108 height 108
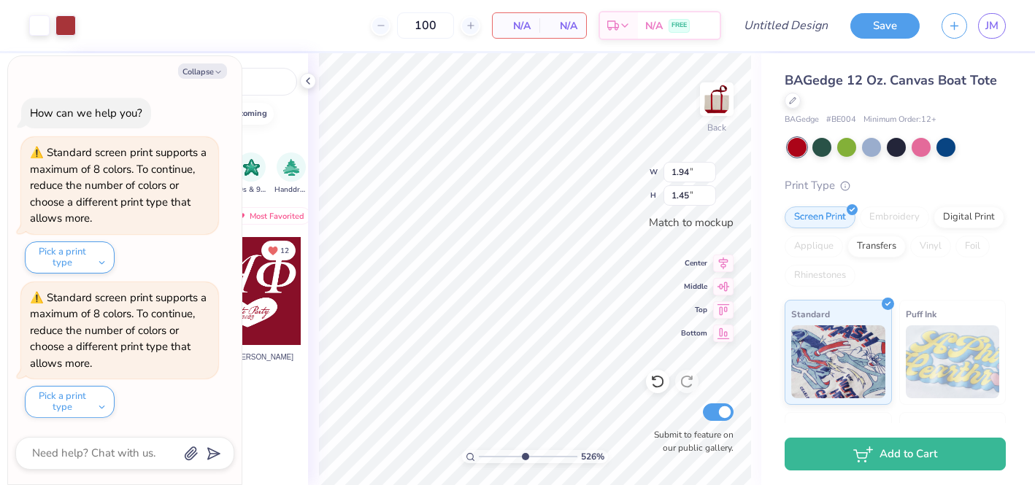
type textarea "x"
type input "2.00"
type input "1.73"
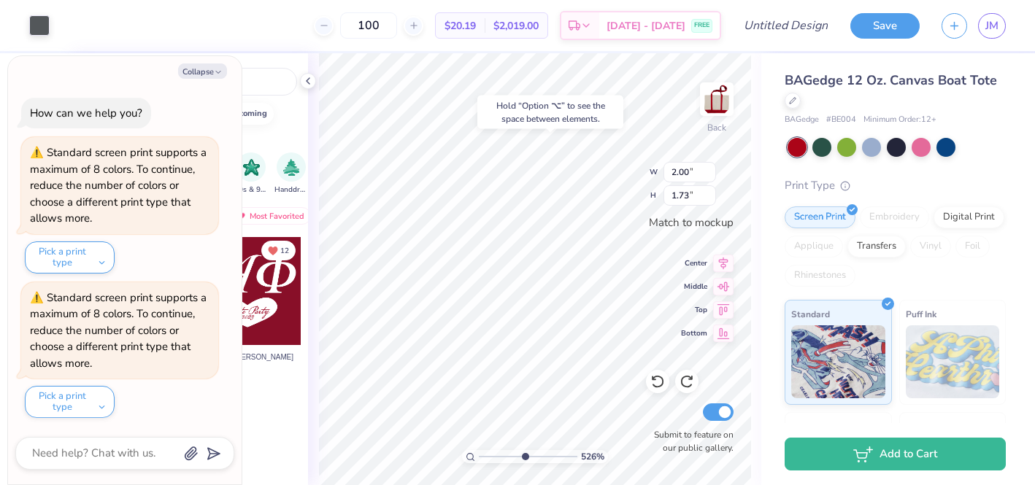
click at [287, 290] on div at bounding box center [247, 291] width 108 height 108
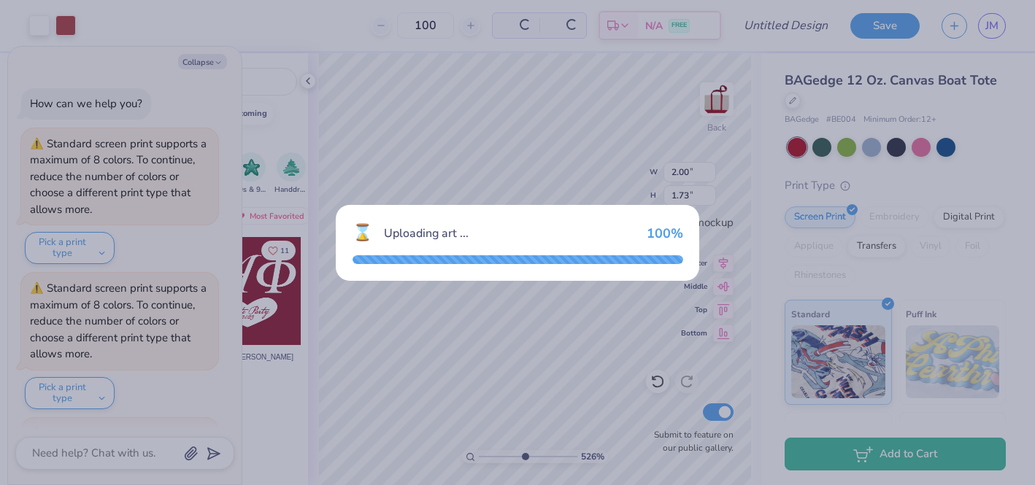
type textarea "x"
type input "1.94"
type input "1.45"
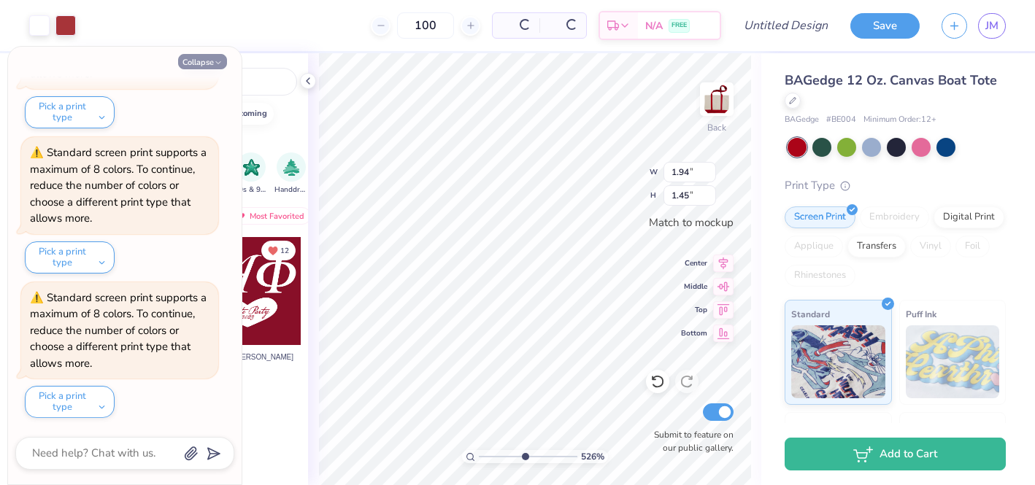
click at [210, 68] on button "Collapse" at bounding box center [202, 61] width 49 height 15
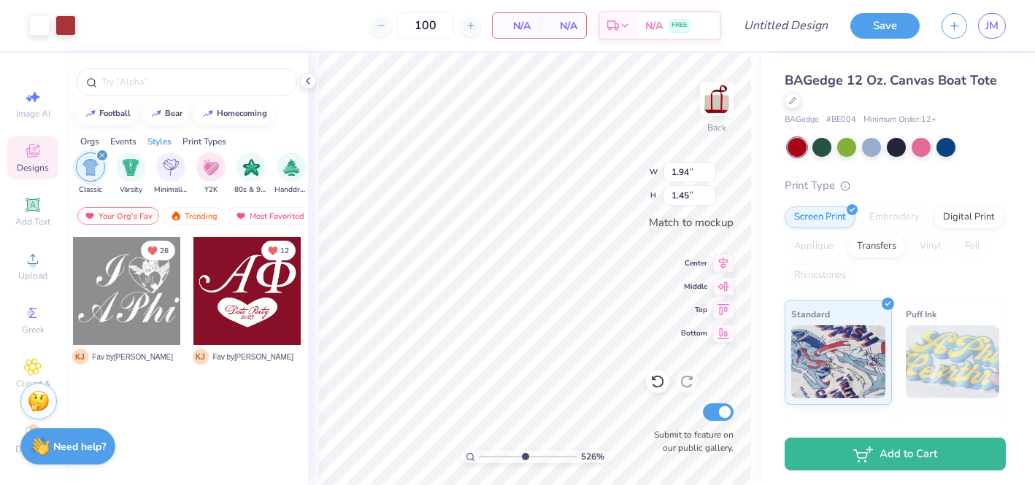
click at [100, 154] on icon "filter for Classic" at bounding box center [102, 155] width 4 height 4
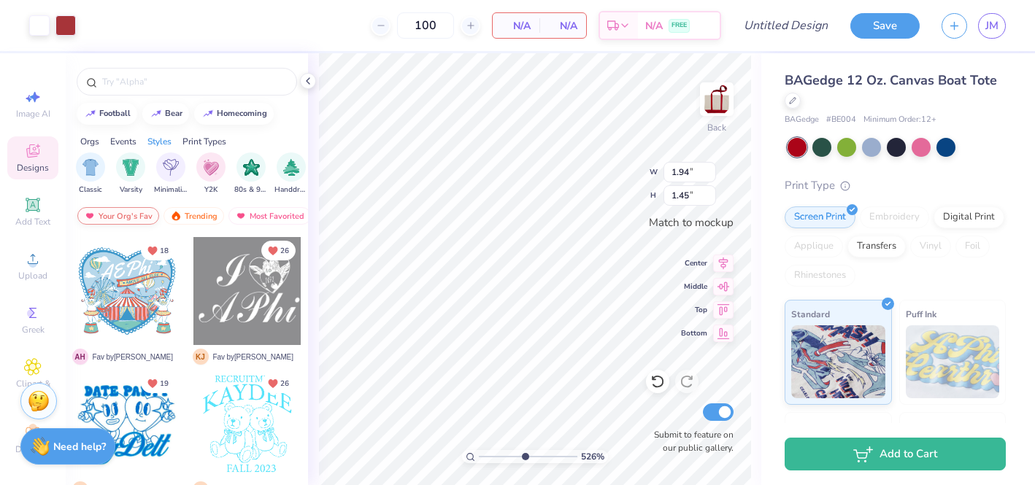
click at [136, 215] on div "Your Org's Fav" at bounding box center [118, 216] width 82 height 18
click at [188, 216] on div "Trending" at bounding box center [193, 216] width 61 height 18
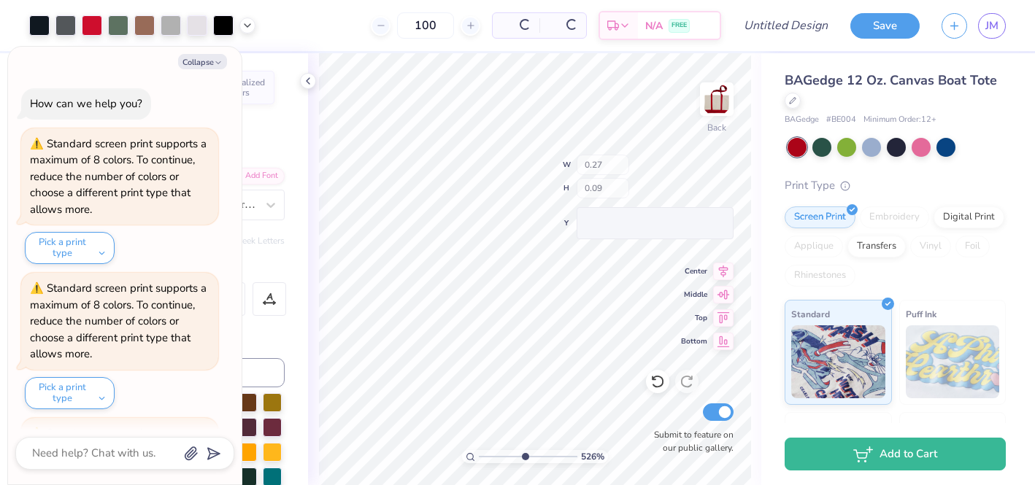
scroll to position [280, 0]
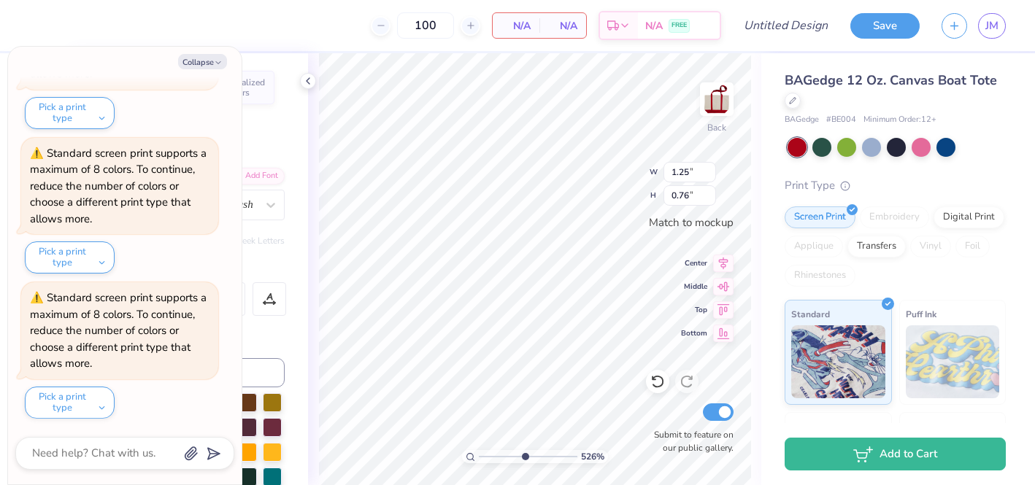
type textarea "x"
type input "0.79"
type input "0.73"
type textarea "x"
type input "1.94"
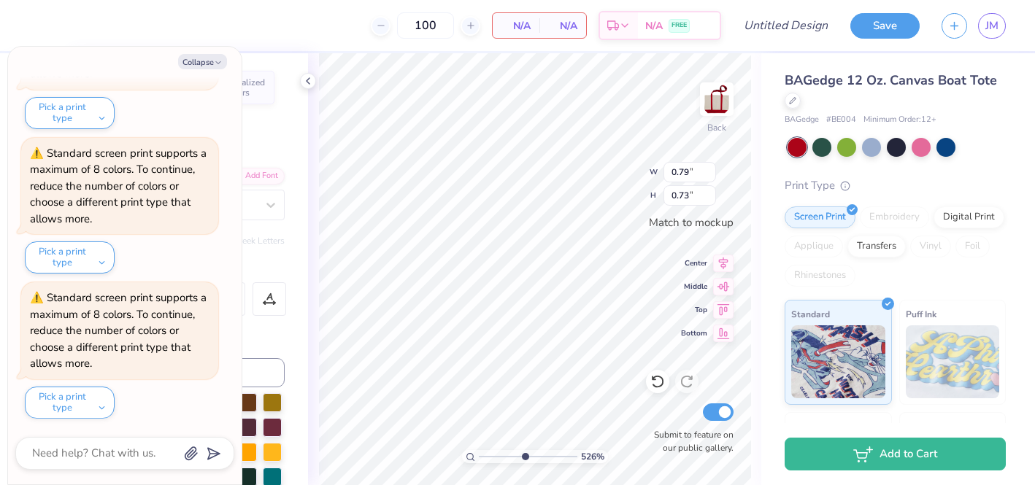
type input "0.76"
type textarea "x"
type input "0.90"
type input "0.36"
type textarea "x"
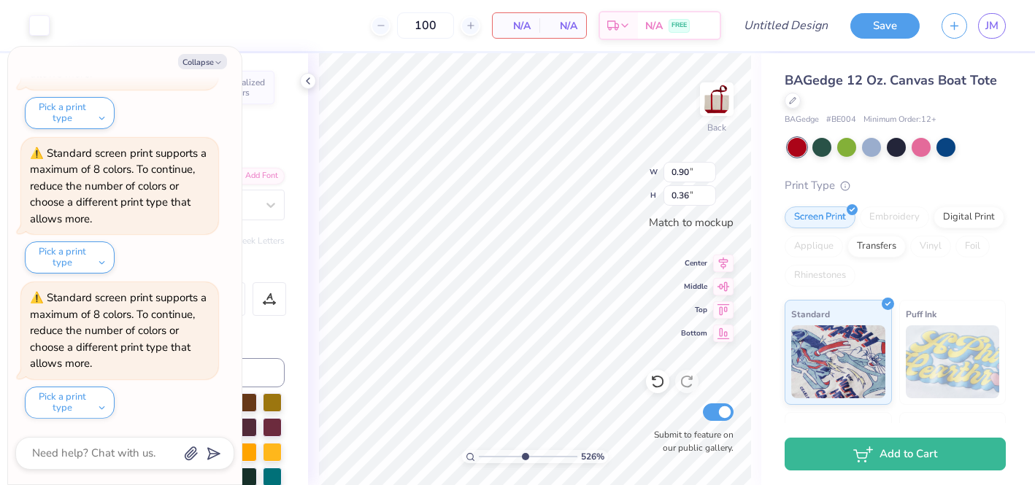
type input "0.71"
type input "0.73"
type textarea "x"
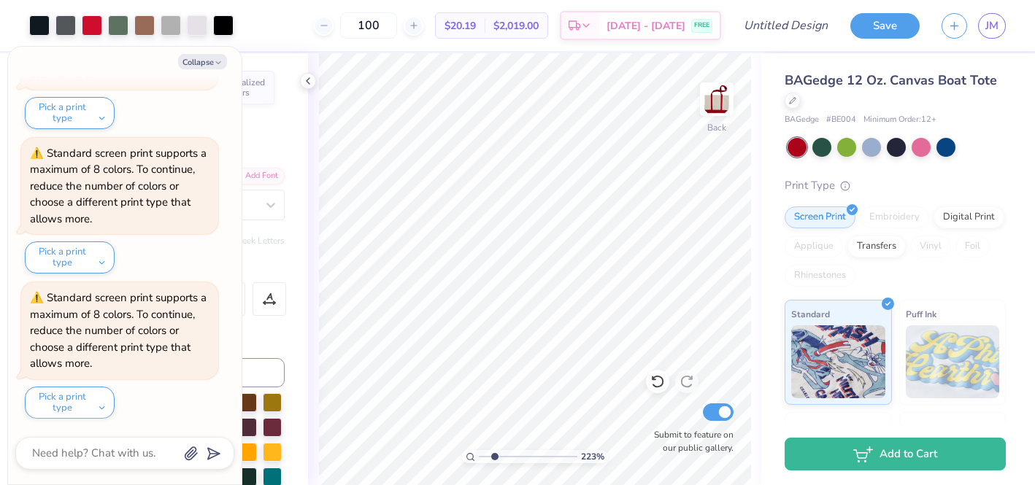
type input "2.23"
click at [494, 454] on input "range" at bounding box center [528, 456] width 99 height 13
click at [216, 59] on icon "button" at bounding box center [218, 62] width 9 height 9
type textarea "x"
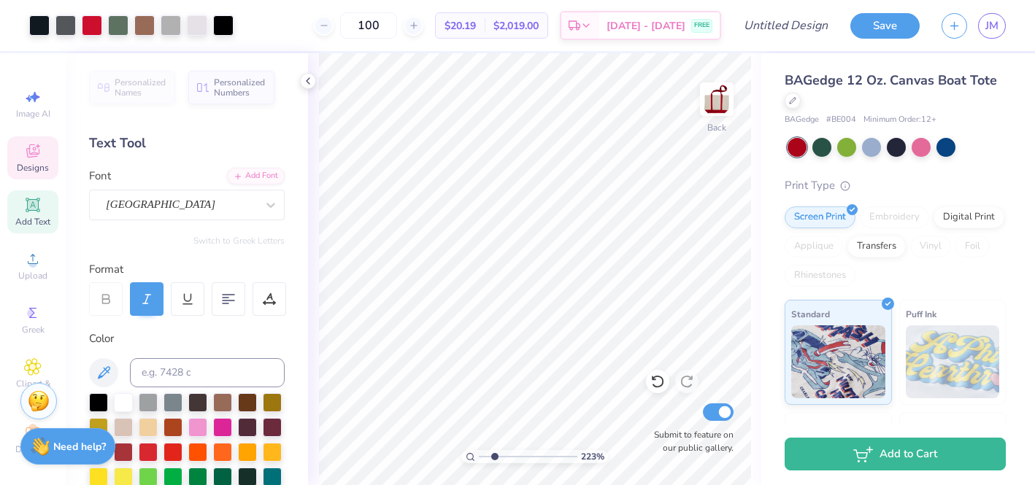
click at [30, 156] on icon at bounding box center [33, 152] width 12 height 9
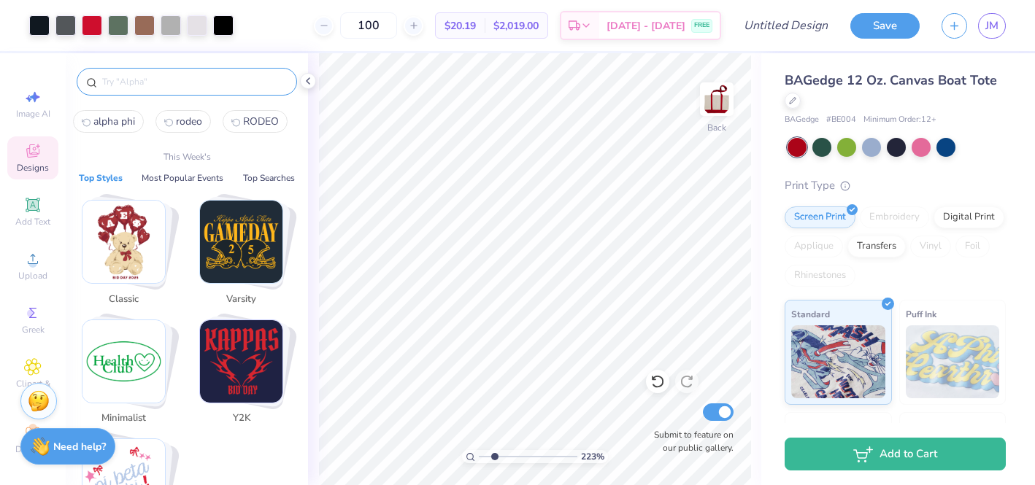
click at [145, 80] on input "text" at bounding box center [194, 81] width 187 height 15
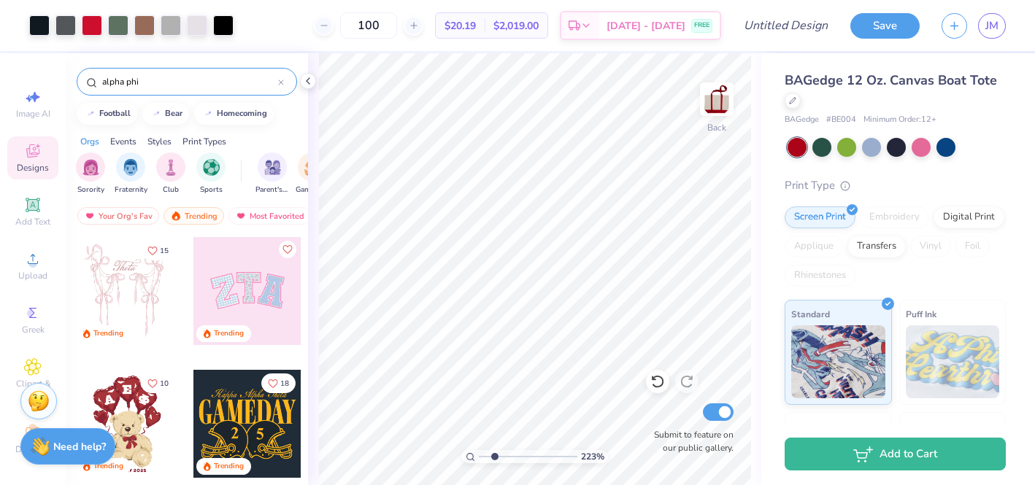
type input "alpha phi"
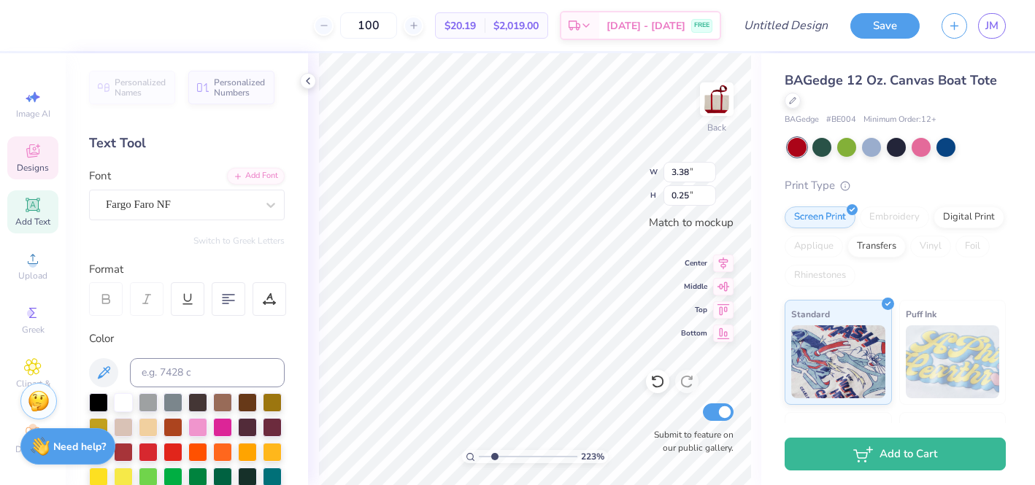
scroll to position [0, 4]
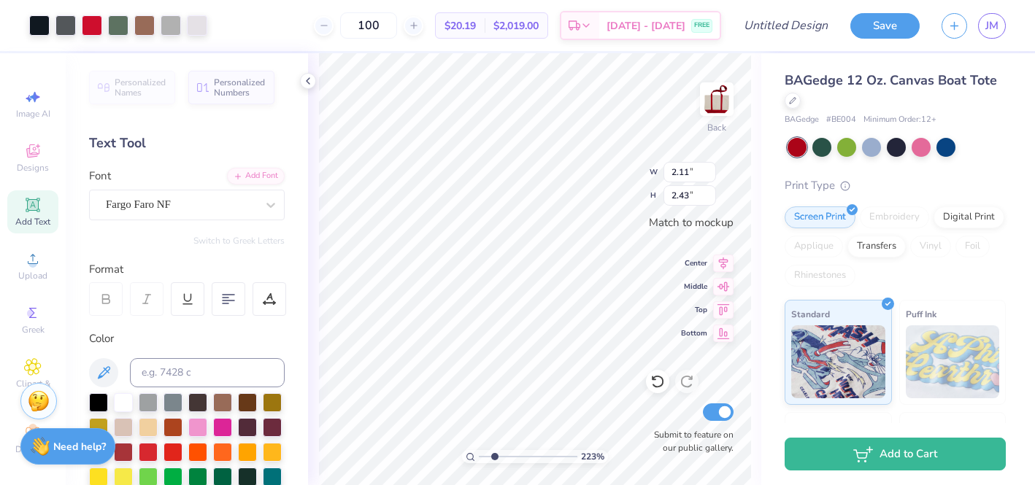
type input "2.11"
type input "2.43"
type input "3.38"
type input "0.25"
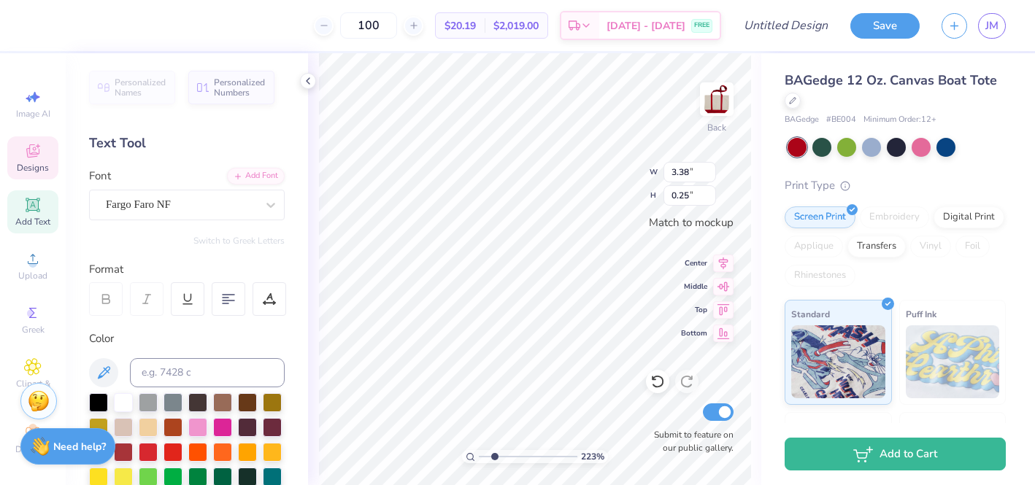
scroll to position [0, 1]
type textarea "ALpha Phi"
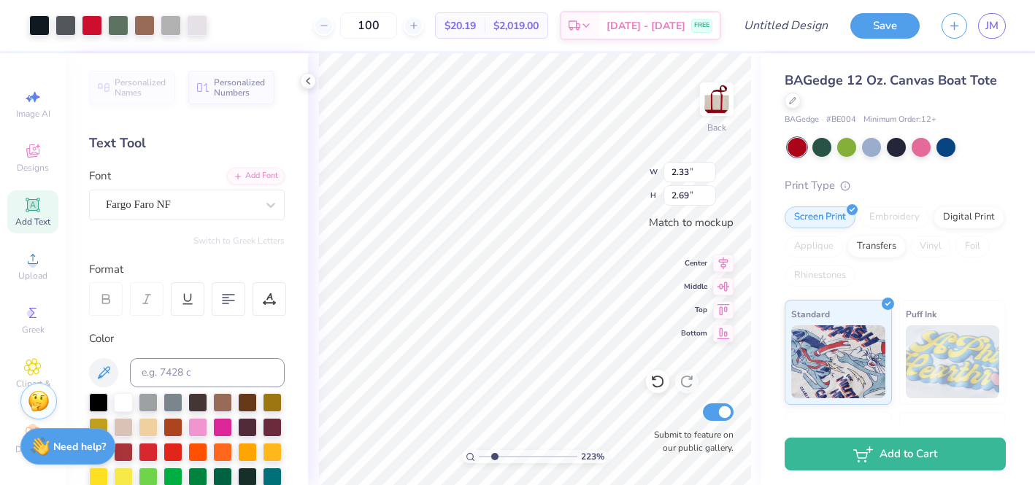
type input "2.33"
type input "2.69"
click at [482, 453] on input "range" at bounding box center [528, 456] width 99 height 13
drag, startPoint x: 482, startPoint y: 452, endPoint x: 518, endPoint y: 453, distance: 36.5
type input "4.72"
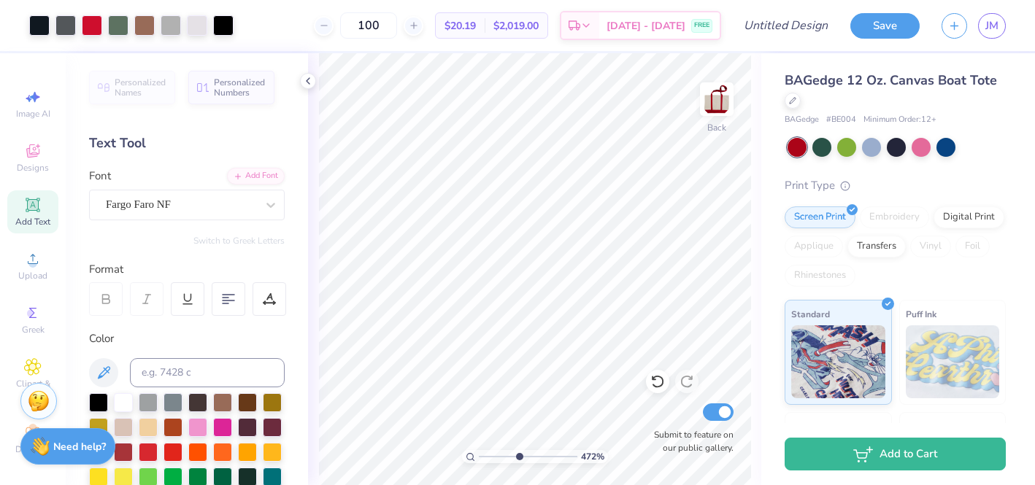
click at [518, 453] on input "range" at bounding box center [528, 456] width 99 height 13
click at [20, 153] on div "Designs" at bounding box center [32, 152] width 51 height 43
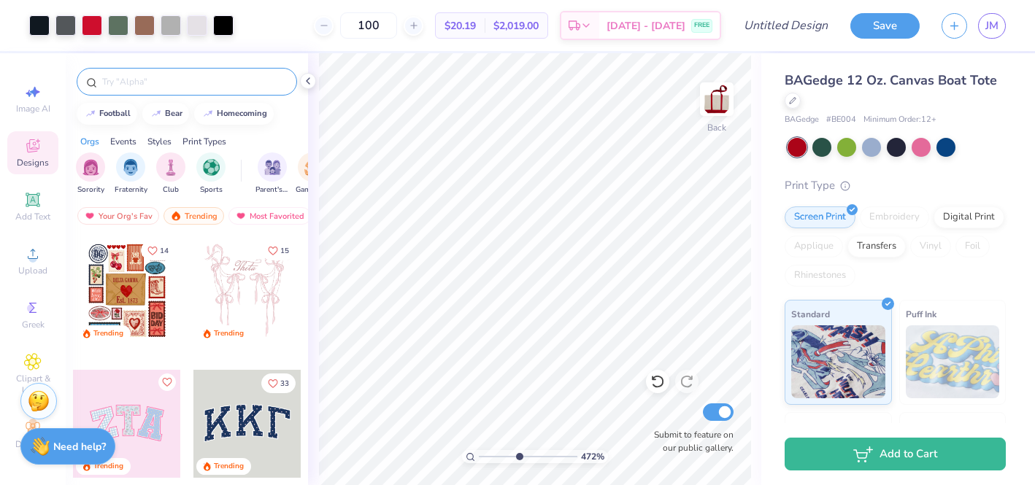
click at [107, 82] on input "text" at bounding box center [194, 81] width 187 height 15
type input "utah"
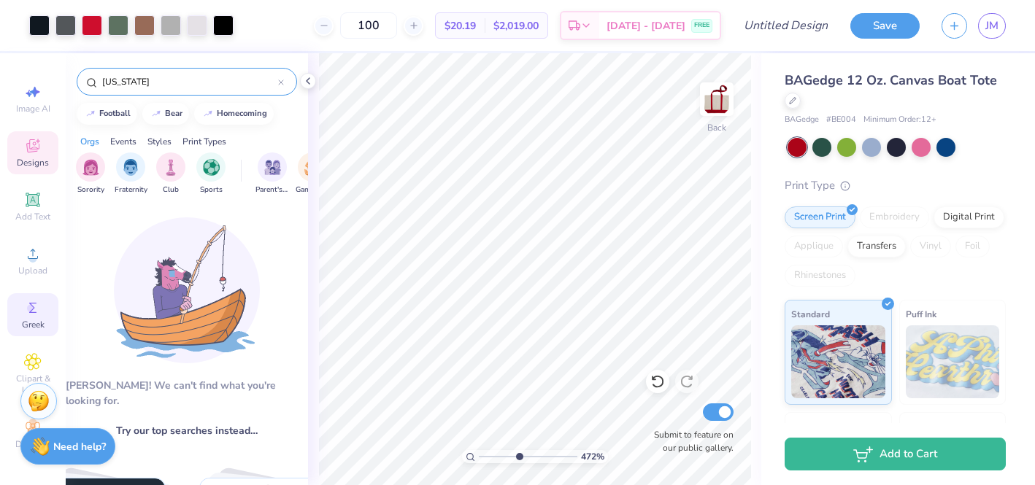
click at [30, 313] on icon at bounding box center [33, 308] width 18 height 18
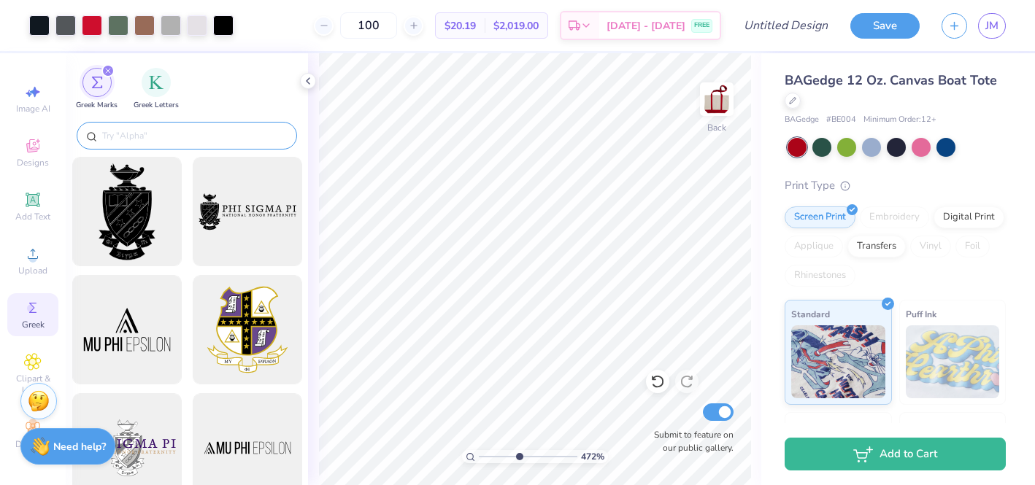
click at [124, 135] on input "text" at bounding box center [194, 135] width 187 height 15
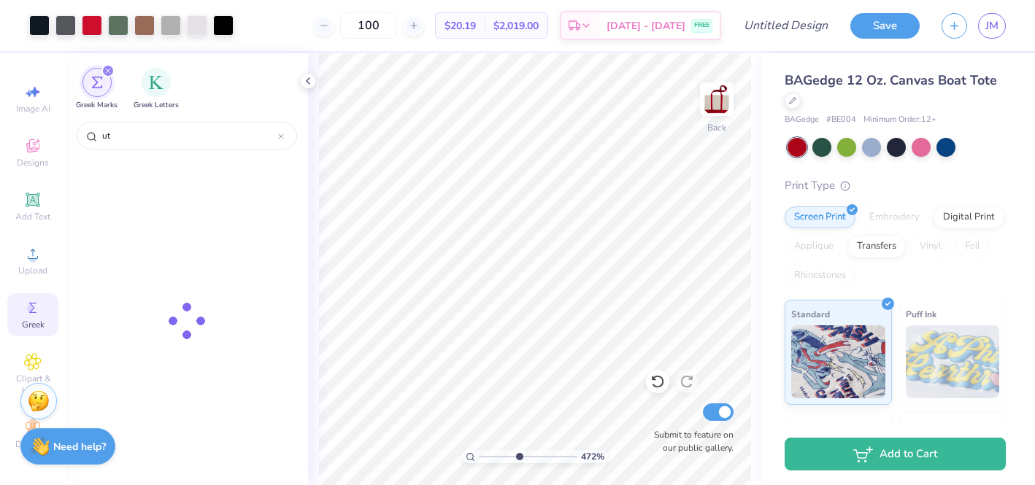
type input "u"
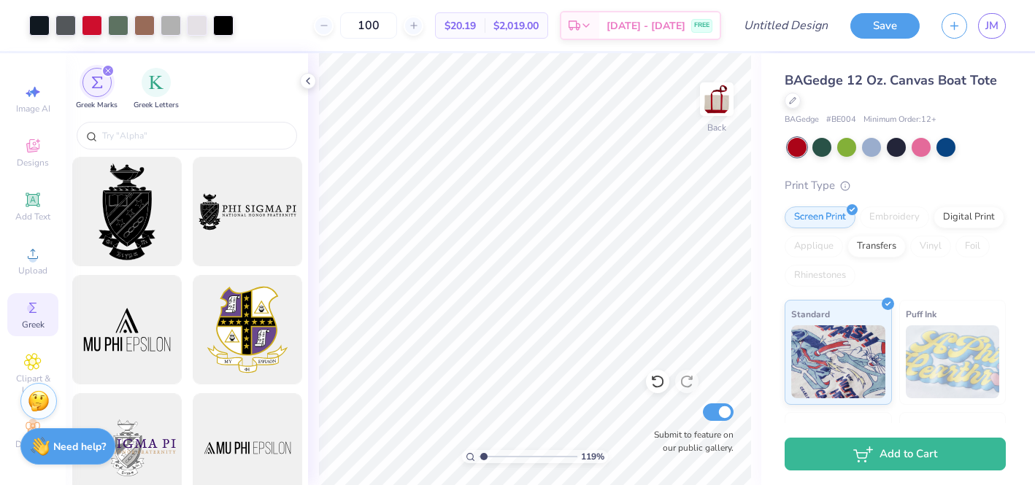
click at [483, 460] on input "range" at bounding box center [528, 456] width 99 height 13
drag, startPoint x: 483, startPoint y: 460, endPoint x: 494, endPoint y: 460, distance: 10.9
click at [494, 460] on input "range" at bounding box center [528, 456] width 99 height 13
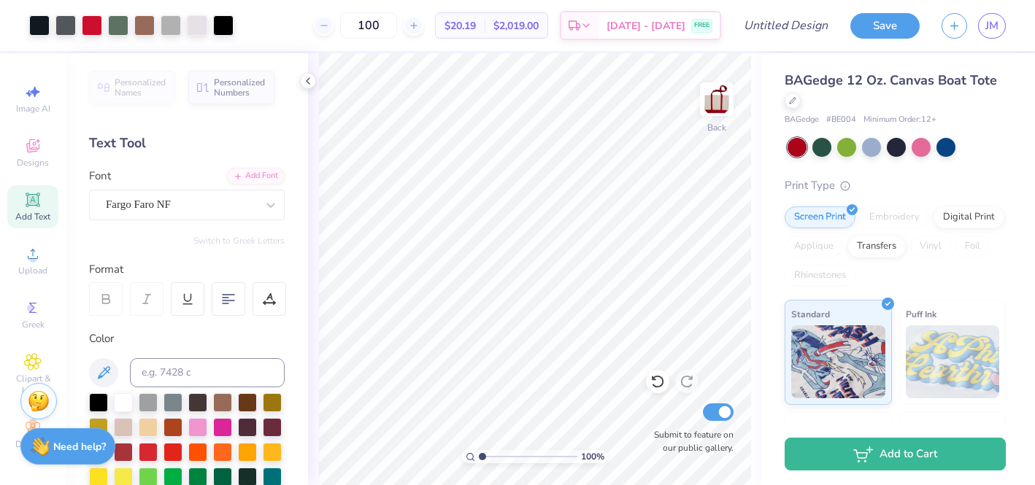
drag, startPoint x: 495, startPoint y: 454, endPoint x: 472, endPoint y: 456, distance: 22.7
click at [479, 456] on input "range" at bounding box center [528, 456] width 99 height 13
drag, startPoint x: 478, startPoint y: 455, endPoint x: 655, endPoint y: 452, distance: 176.6
click at [572, 452] on input "range" at bounding box center [525, 456] width 93 height 13
drag, startPoint x: 565, startPoint y: 455, endPoint x: 459, endPoint y: 458, distance: 105.9
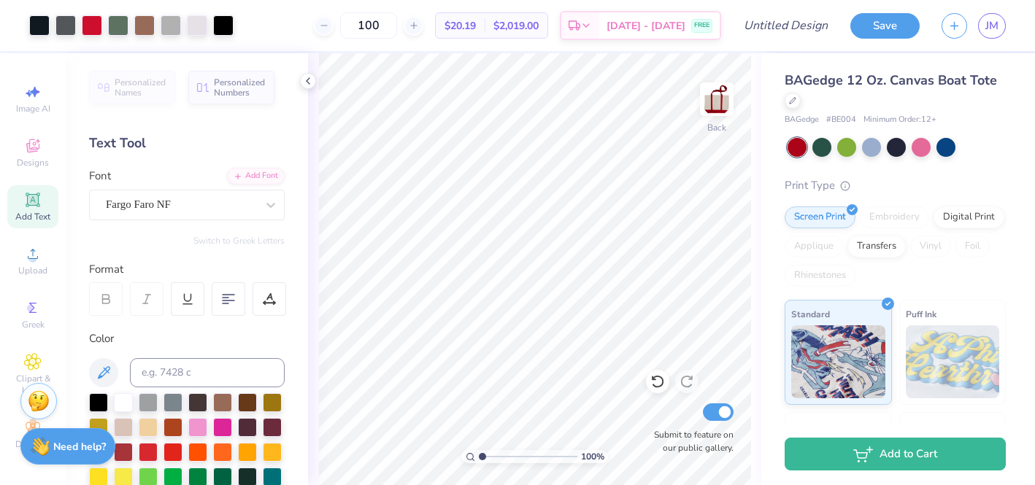
type input "1"
click at [479, 458] on input "range" at bounding box center [528, 456] width 99 height 13
click at [479, 459] on input "range" at bounding box center [528, 456] width 99 height 13
click at [724, 106] on img at bounding box center [716, 99] width 58 height 58
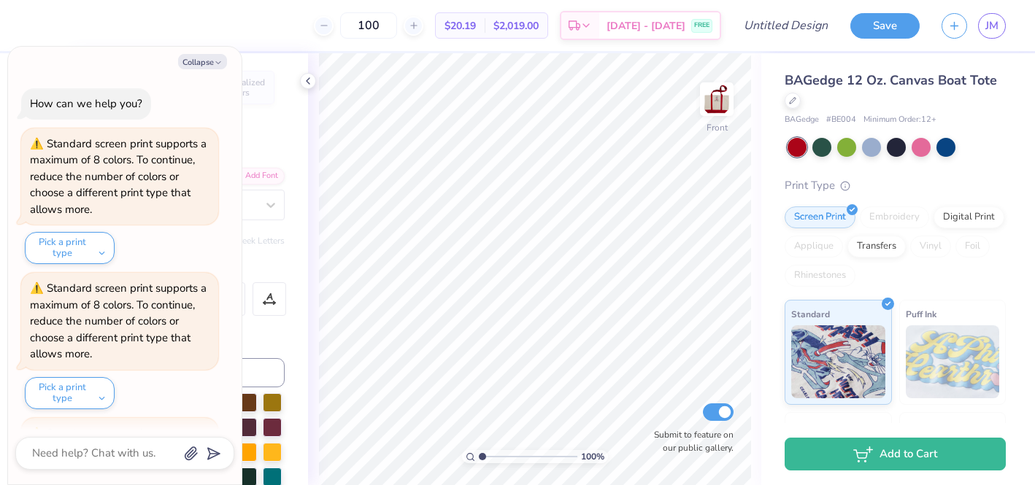
scroll to position [336, 0]
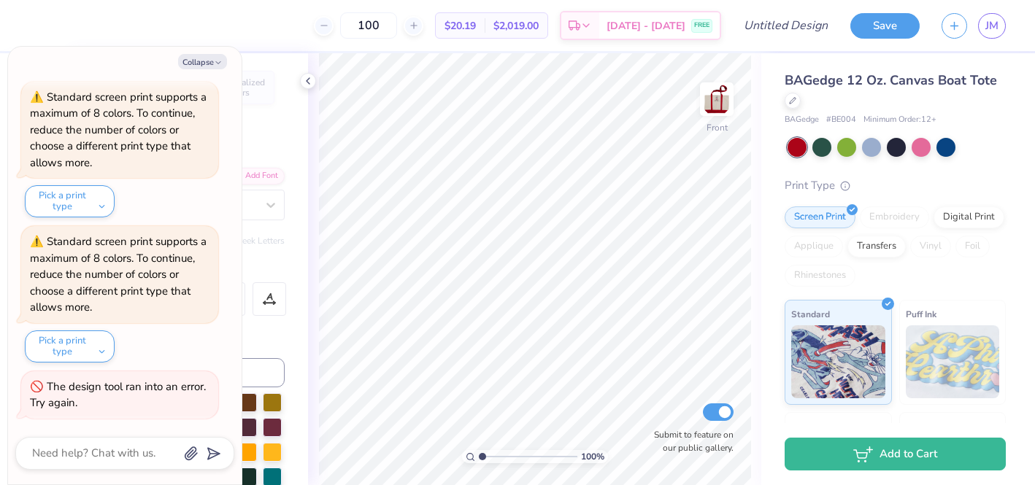
click at [724, 106] on img at bounding box center [716, 99] width 29 height 29
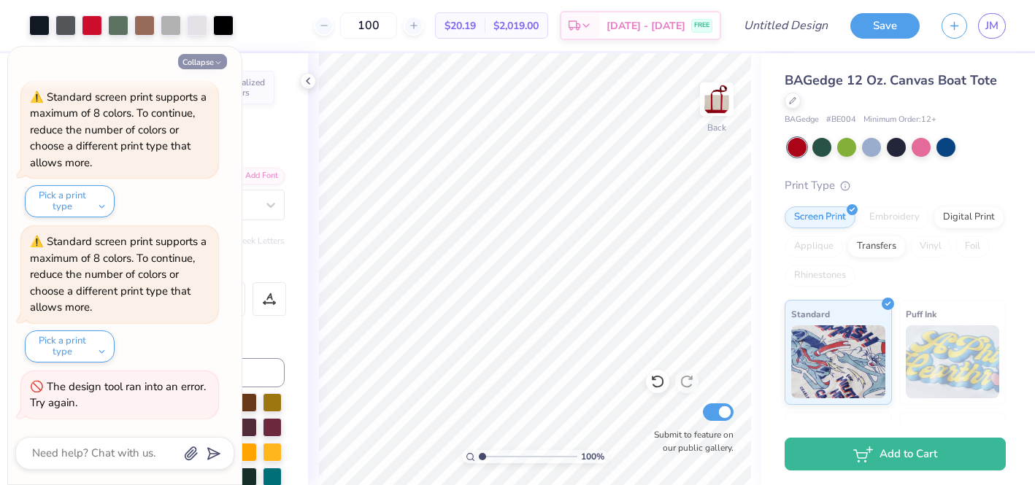
click at [214, 63] on icon "button" at bounding box center [218, 62] width 9 height 9
type textarea "x"
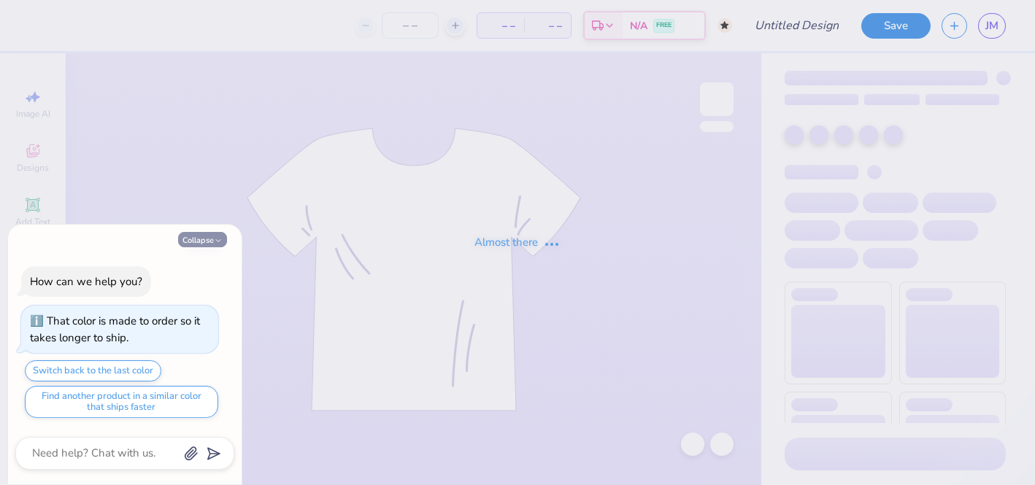
click at [199, 235] on button "Collapse" at bounding box center [202, 239] width 49 height 15
type textarea "x"
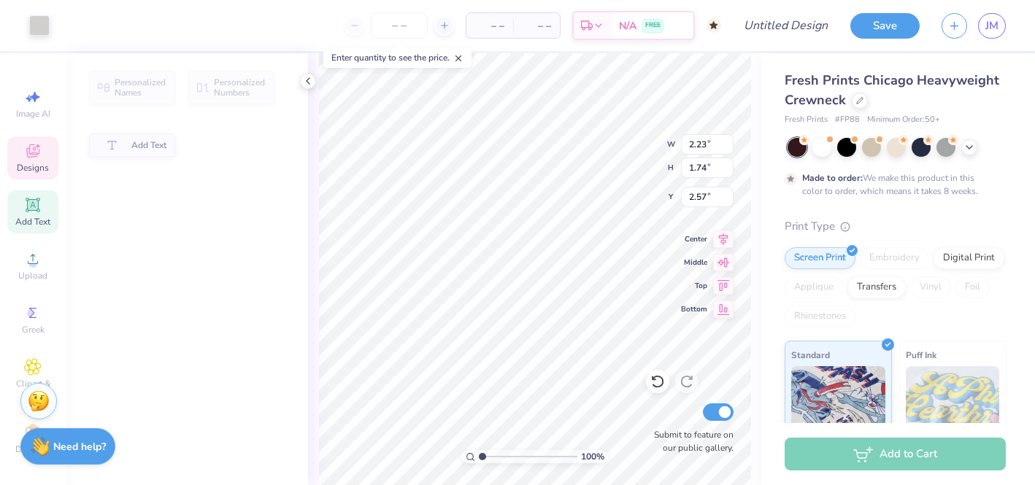
type input "2.23"
type input "1.74"
type input "2.57"
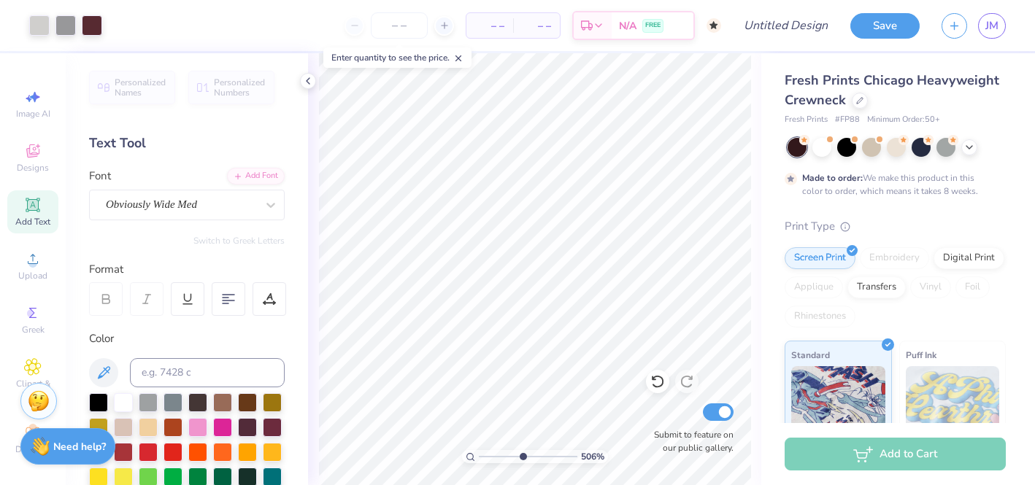
drag, startPoint x: 482, startPoint y: 453, endPoint x: 524, endPoint y: 463, distance: 42.7
click at [524, 463] on input "range" at bounding box center [528, 456] width 99 height 13
drag, startPoint x: 506, startPoint y: 455, endPoint x: 476, endPoint y: 452, distance: 30.9
type input "1"
click at [479, 452] on input "range" at bounding box center [528, 456] width 99 height 13
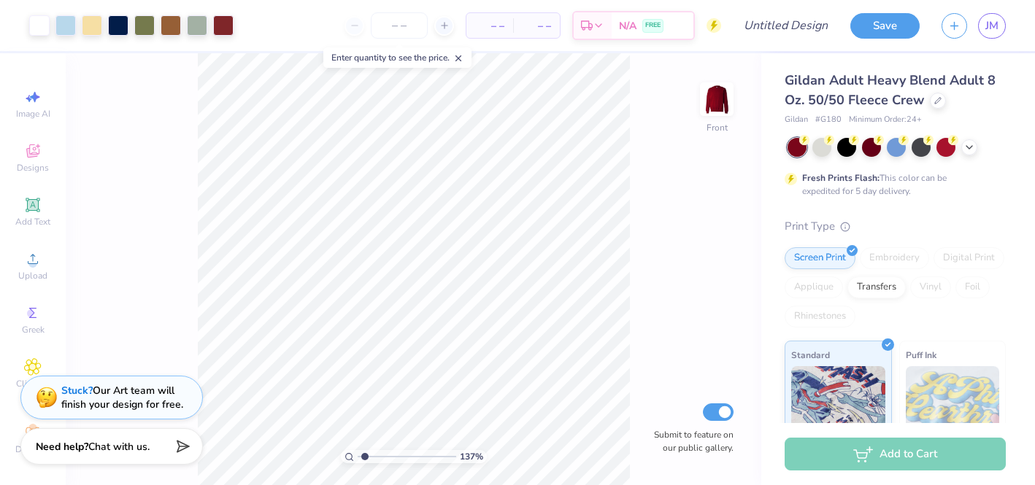
click at [364, 453] on input "range" at bounding box center [407, 456] width 99 height 13
drag, startPoint x: 367, startPoint y: 455, endPoint x: 382, endPoint y: 456, distance: 14.6
click at [382, 456] on input "range" at bounding box center [407, 456] width 99 height 13
type input "1.5"
click at [366, 452] on input "range" at bounding box center [407, 456] width 99 height 13
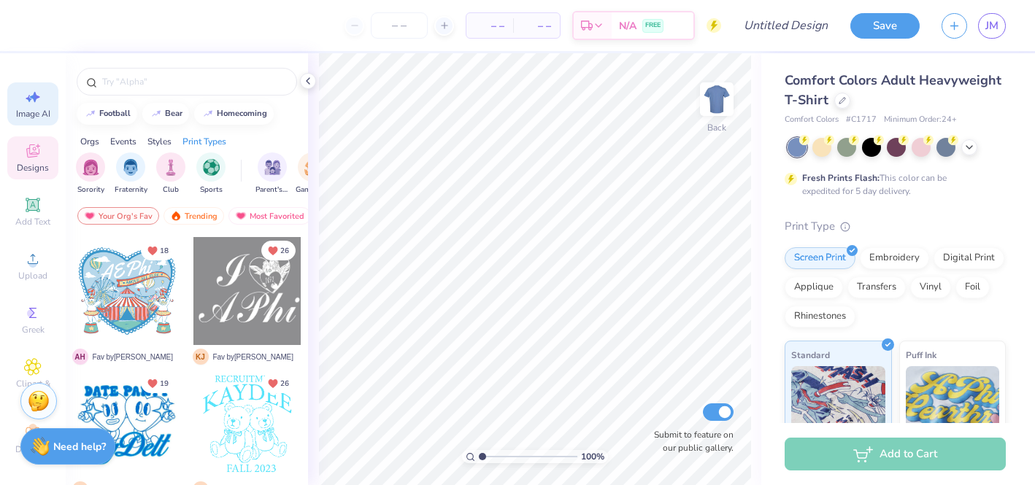
click at [34, 88] on icon at bounding box center [33, 97] width 18 height 18
select select "4"
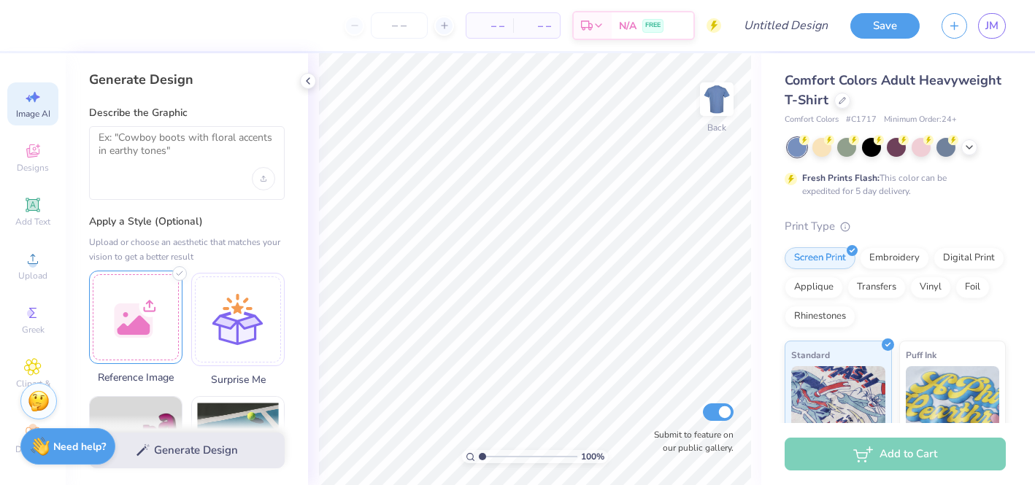
click at [135, 310] on div at bounding box center [135, 317] width 93 height 93
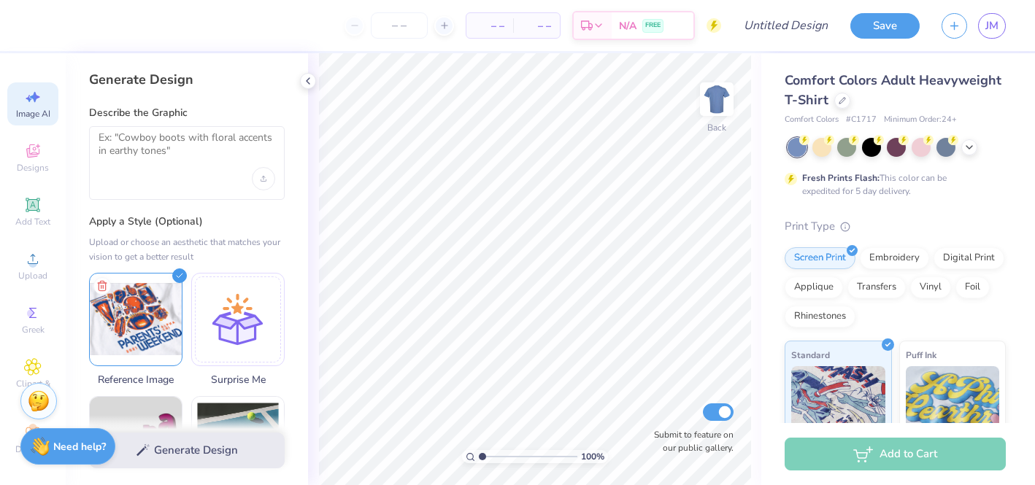
click at [155, 104] on div "Generate Design Describe the Graphic Apply a Style (Optional) Upload or choose …" at bounding box center [187, 269] width 242 height 432
click at [140, 171] on div at bounding box center [187, 163] width 196 height 74
click at [182, 147] on textarea at bounding box center [187, 149] width 177 height 36
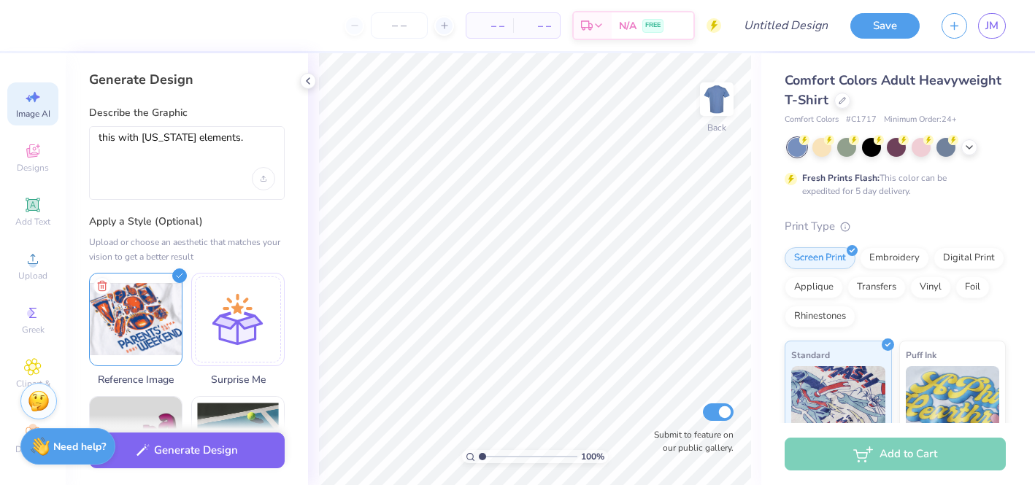
click at [140, 131] on div "this with [US_STATE] elements." at bounding box center [187, 163] width 196 height 74
click at [236, 148] on textarea "this with utah elements." at bounding box center [187, 149] width 177 height 36
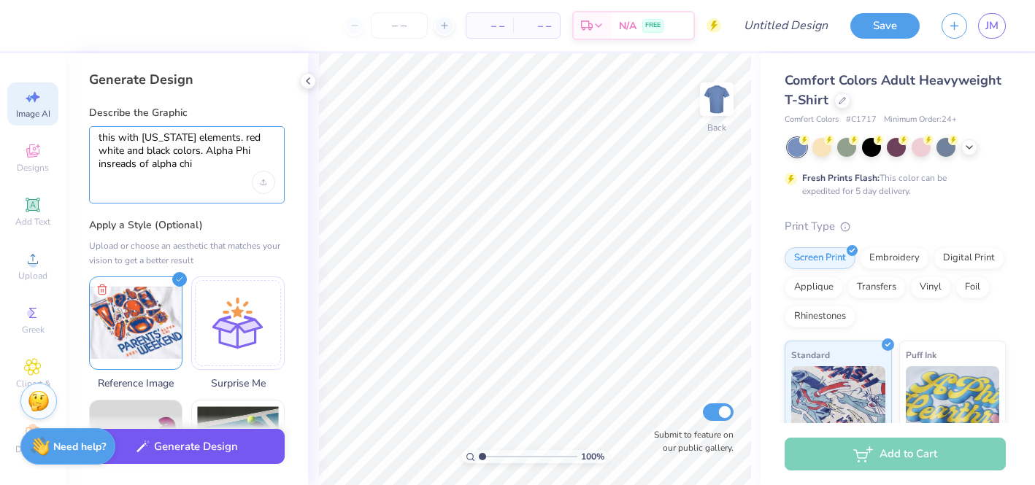
type textarea "this with [US_STATE] elements. red white and black colors. Alpha Phi insreads o…"
click at [253, 442] on button "Generate Design" at bounding box center [187, 447] width 196 height 36
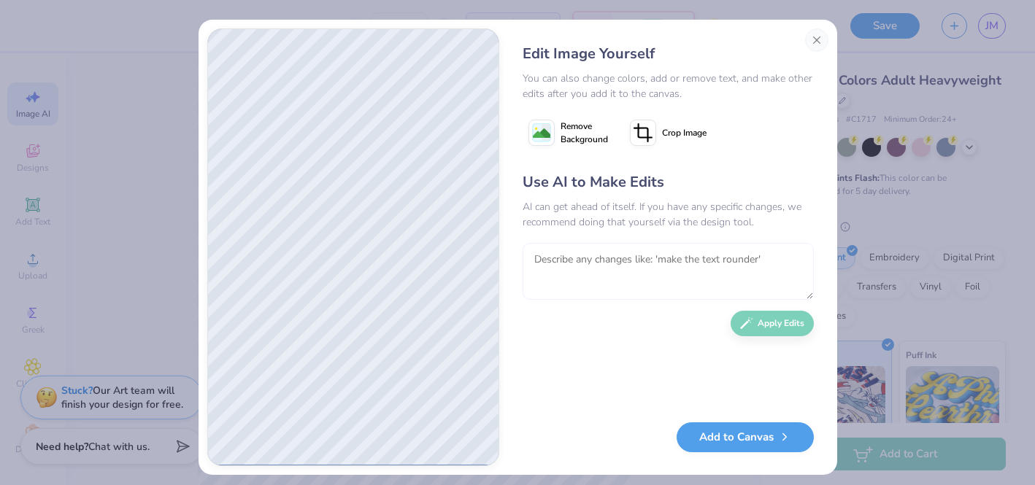
click at [622, 261] on textarea at bounding box center [668, 271] width 291 height 57
type textarea "add in parents weekend 2025"
click at [760, 327] on button "Apply Edits" at bounding box center [772, 320] width 83 height 26
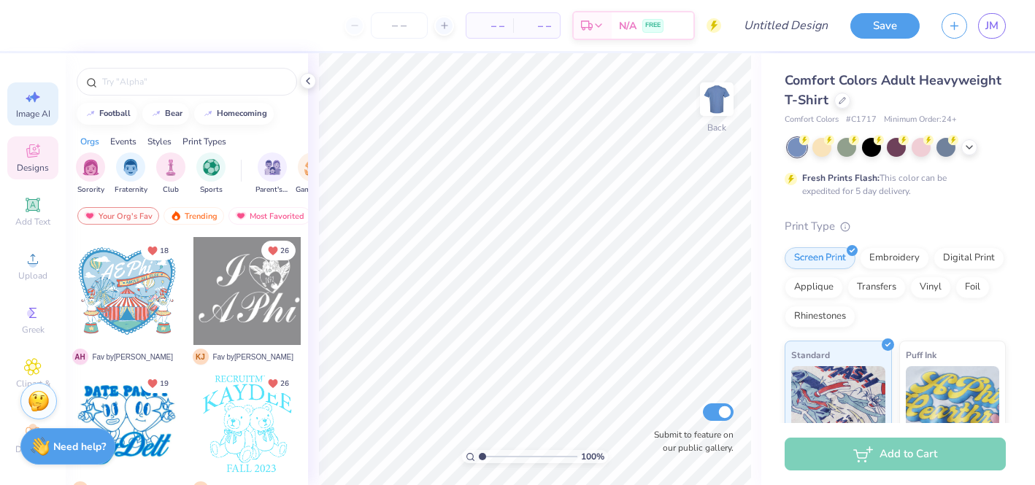
click at [18, 112] on span "Image AI" at bounding box center [33, 114] width 34 height 12
select select "4"
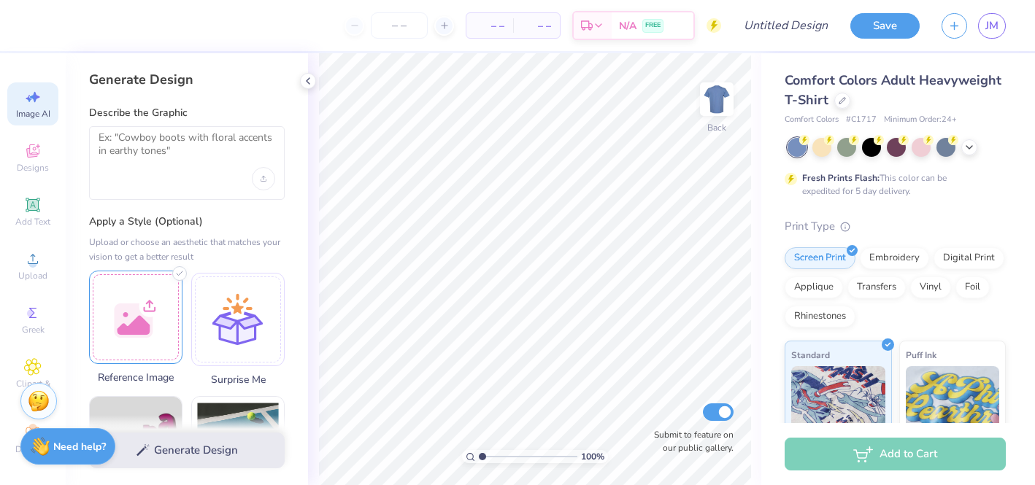
click at [140, 319] on div at bounding box center [135, 317] width 93 height 93
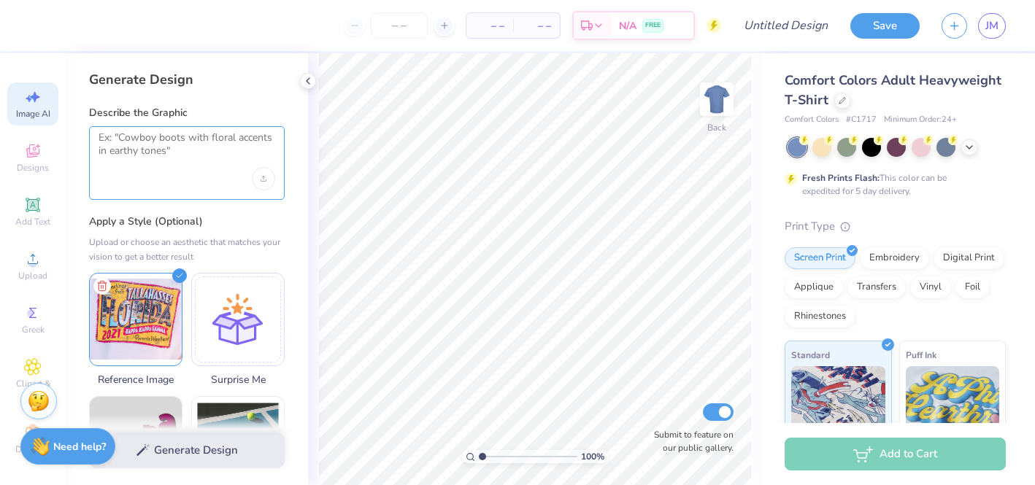
click at [207, 159] on textarea at bounding box center [187, 149] width 177 height 36
type textarea "f"
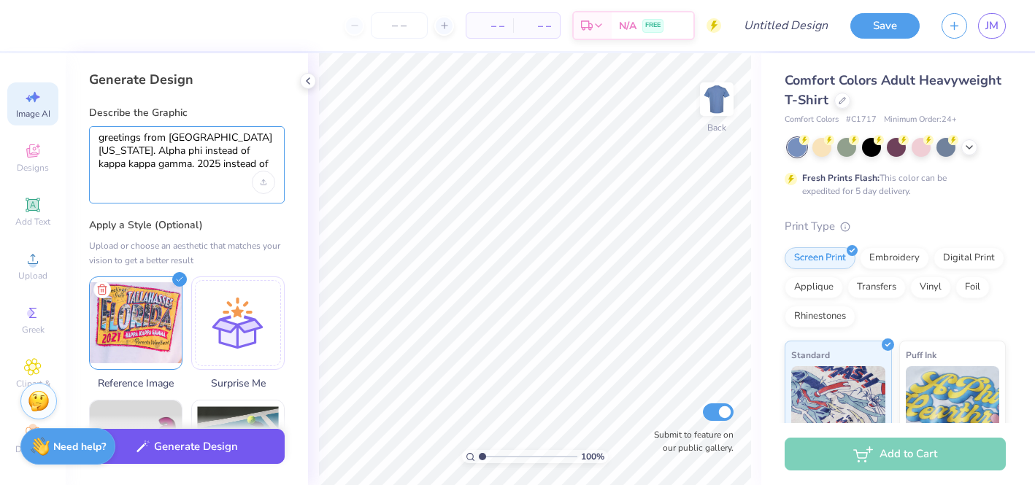
type textarea "greetings from [GEOGRAPHIC_DATA][US_STATE]. Alpha phi instead of kappa kappa ga…"
click at [155, 442] on button "Generate Design" at bounding box center [187, 447] width 196 height 36
